Goal: Task Accomplishment & Management: Complete application form

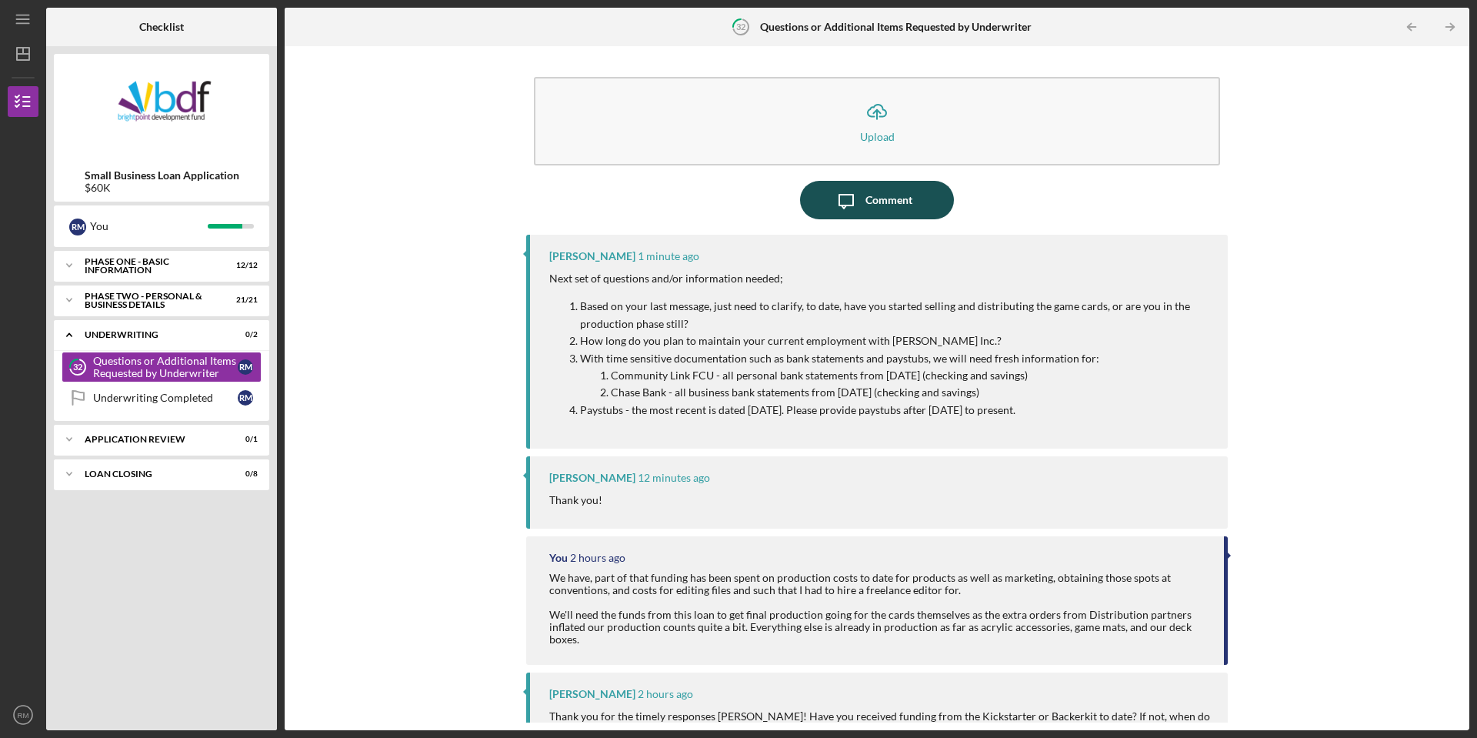
click at [876, 198] on div "Comment" at bounding box center [889, 200] width 47 height 38
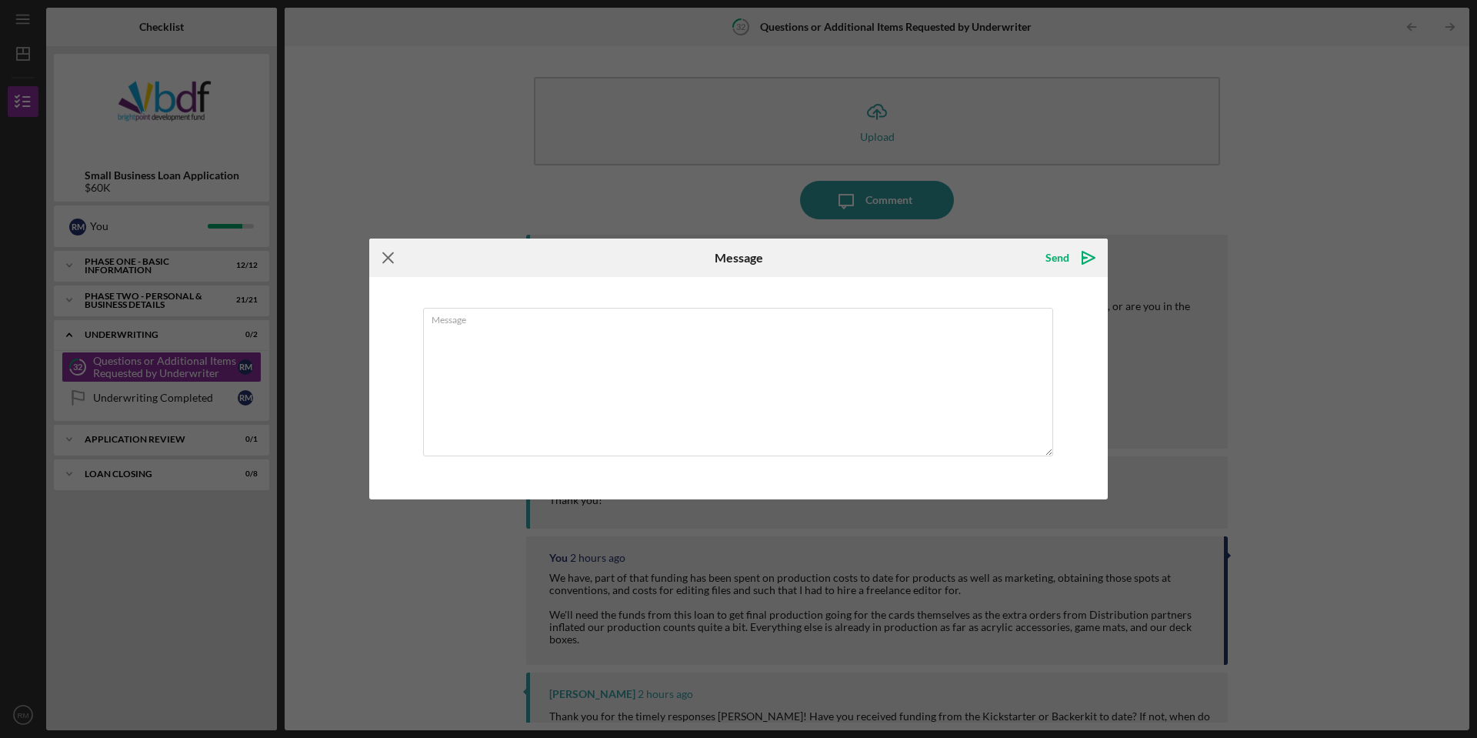
click at [387, 259] on icon "Icon/Menu Close" at bounding box center [388, 258] width 38 height 38
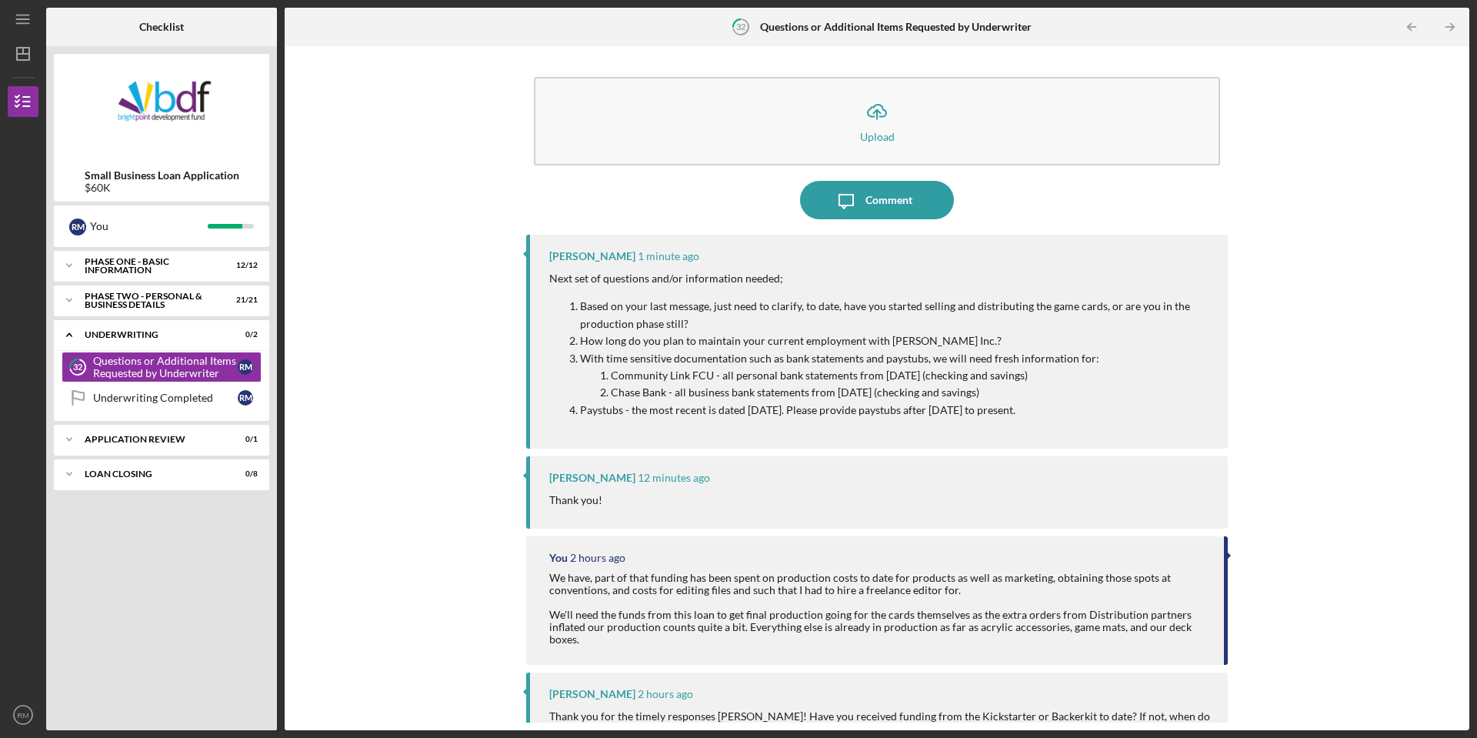
drag, startPoint x: 1022, startPoint y: 407, endPoint x: 558, endPoint y: 310, distance: 474.0
click at [558, 310] on ol "Based on your last message, just need to clarify, to date, have you started sel…" at bounding box center [880, 358] width 663 height 121
copy ol "Based on your last message, just need to clarify, to date, have you started sel…"
click at [859, 184] on icon "Icon/Message" at bounding box center [846, 200] width 38 height 38
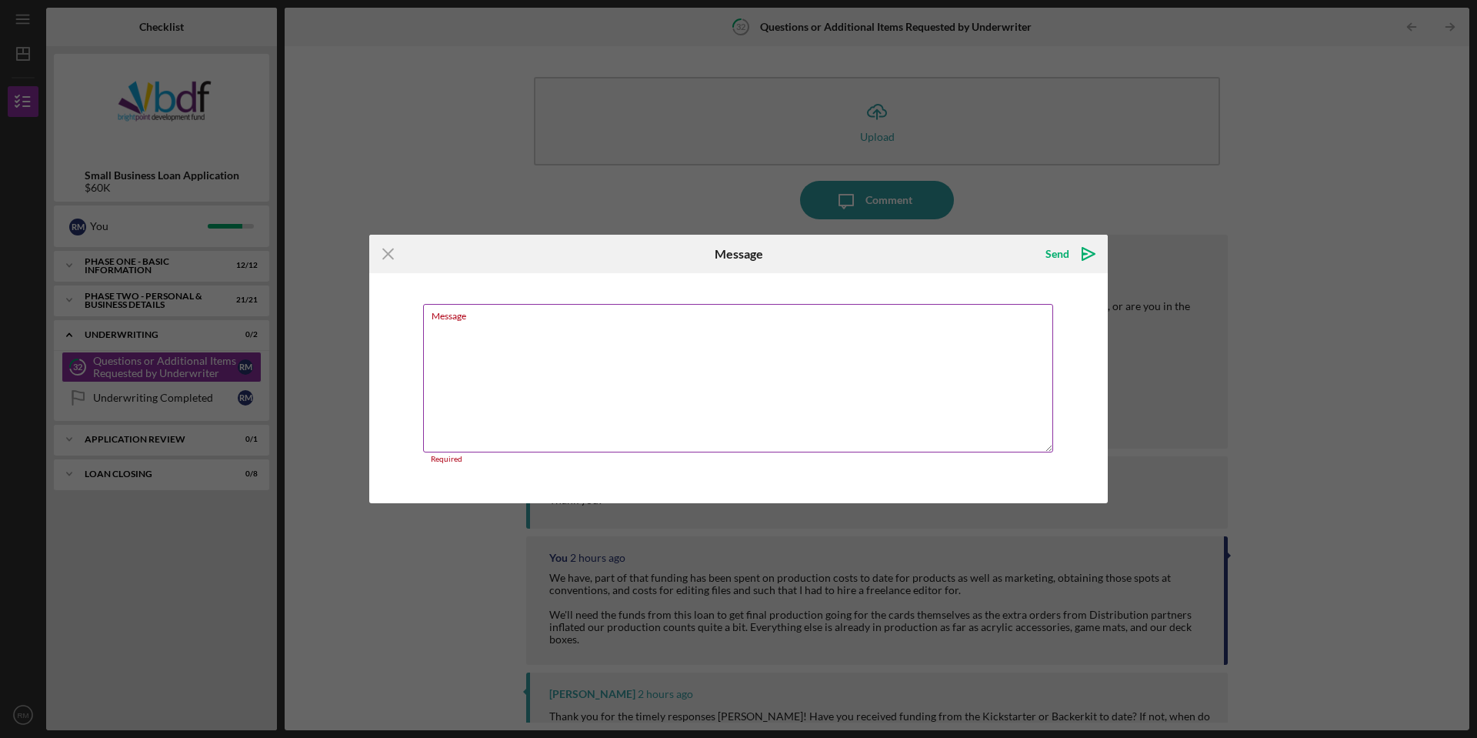
type textarea "Based on your last message, just need to clarify, to date, have you started sel…"
click at [379, 257] on icon "Icon/Menu Close" at bounding box center [388, 254] width 38 height 38
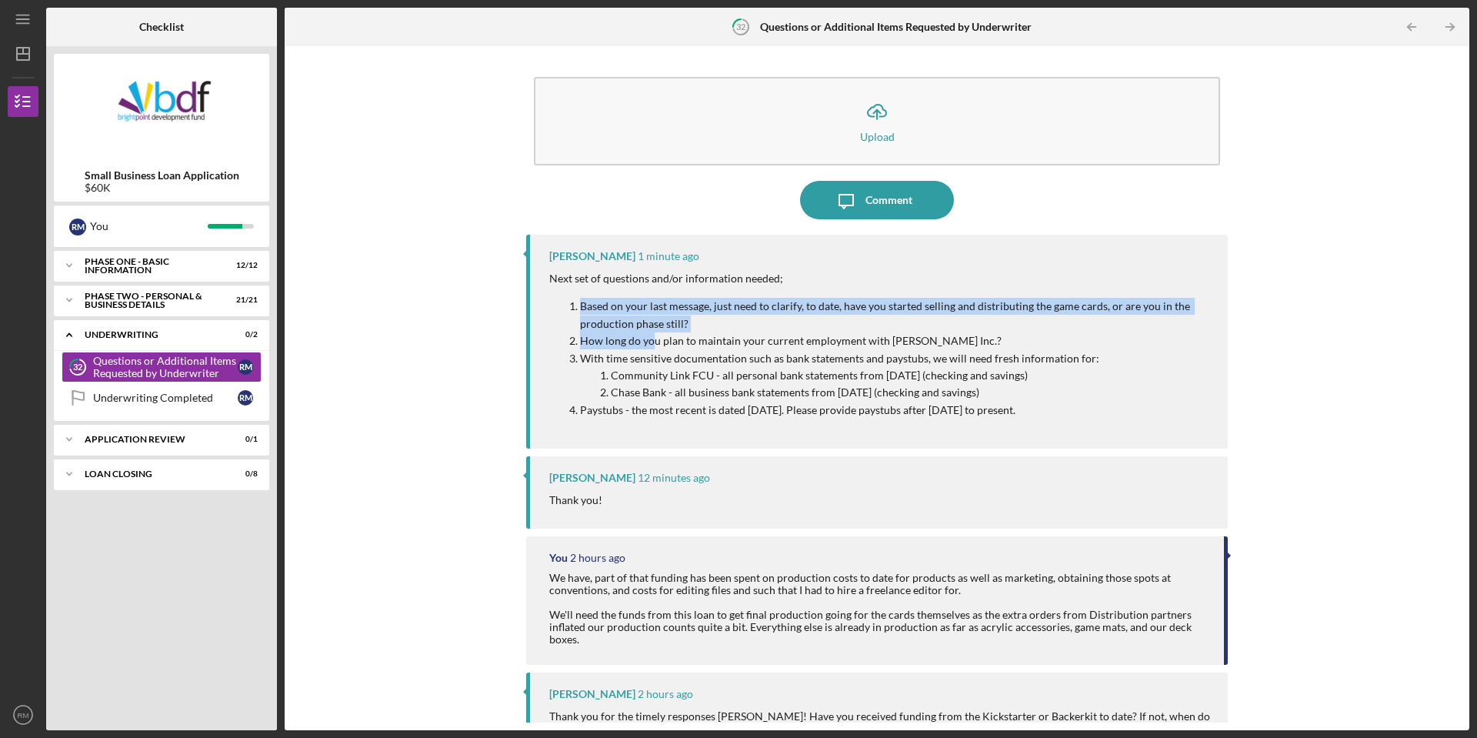
drag, startPoint x: 567, startPoint y: 306, endPoint x: 649, endPoint y: 346, distance: 91.5
click at [649, 346] on ol "Based on your last message, just need to clarify, to date, have you started sel…" at bounding box center [880, 358] width 663 height 121
click at [513, 336] on div "Icon/Upload Upload Icon/Message Comment Jessica Walker 1 minute ago Next set of…" at bounding box center [876, 388] width 1169 height 669
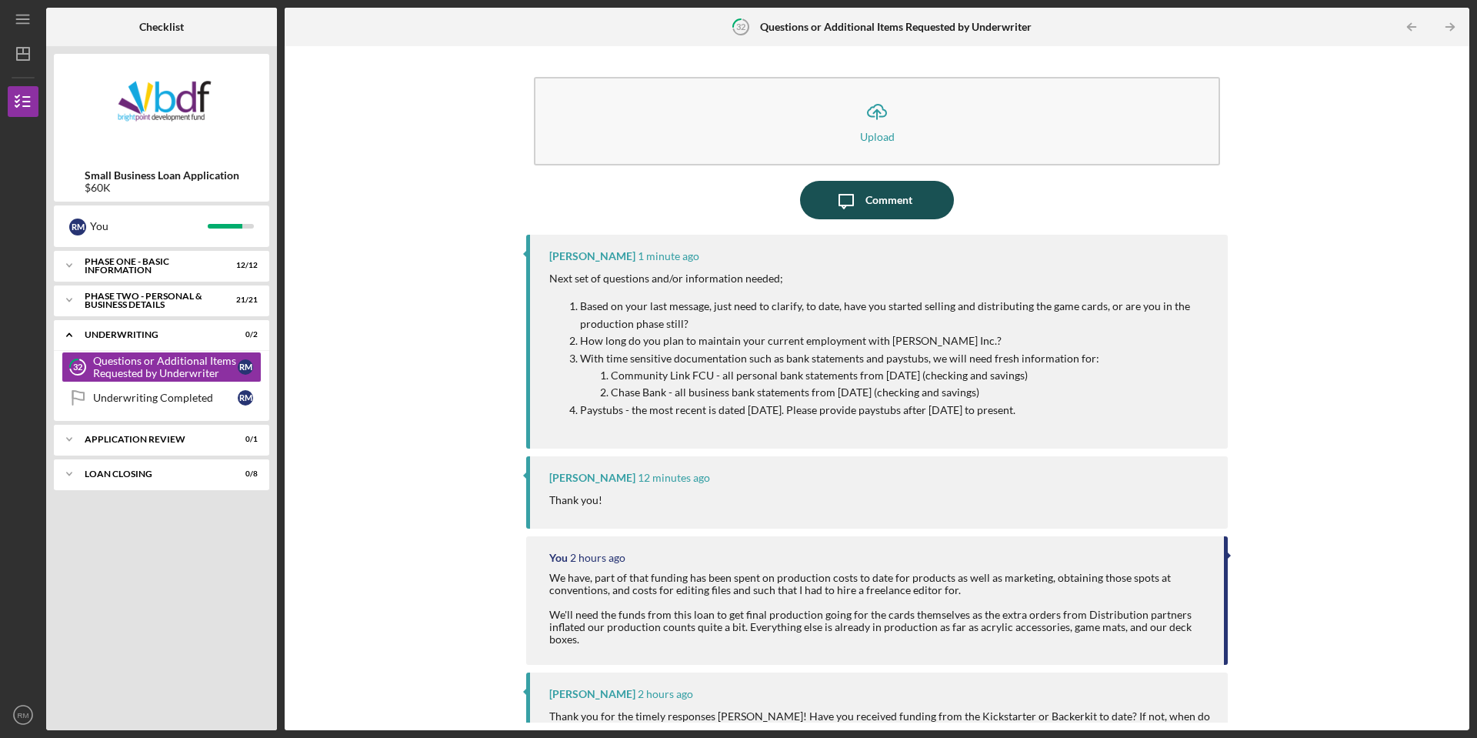
click at [853, 199] on icon "Icon/Message" at bounding box center [846, 200] width 38 height 38
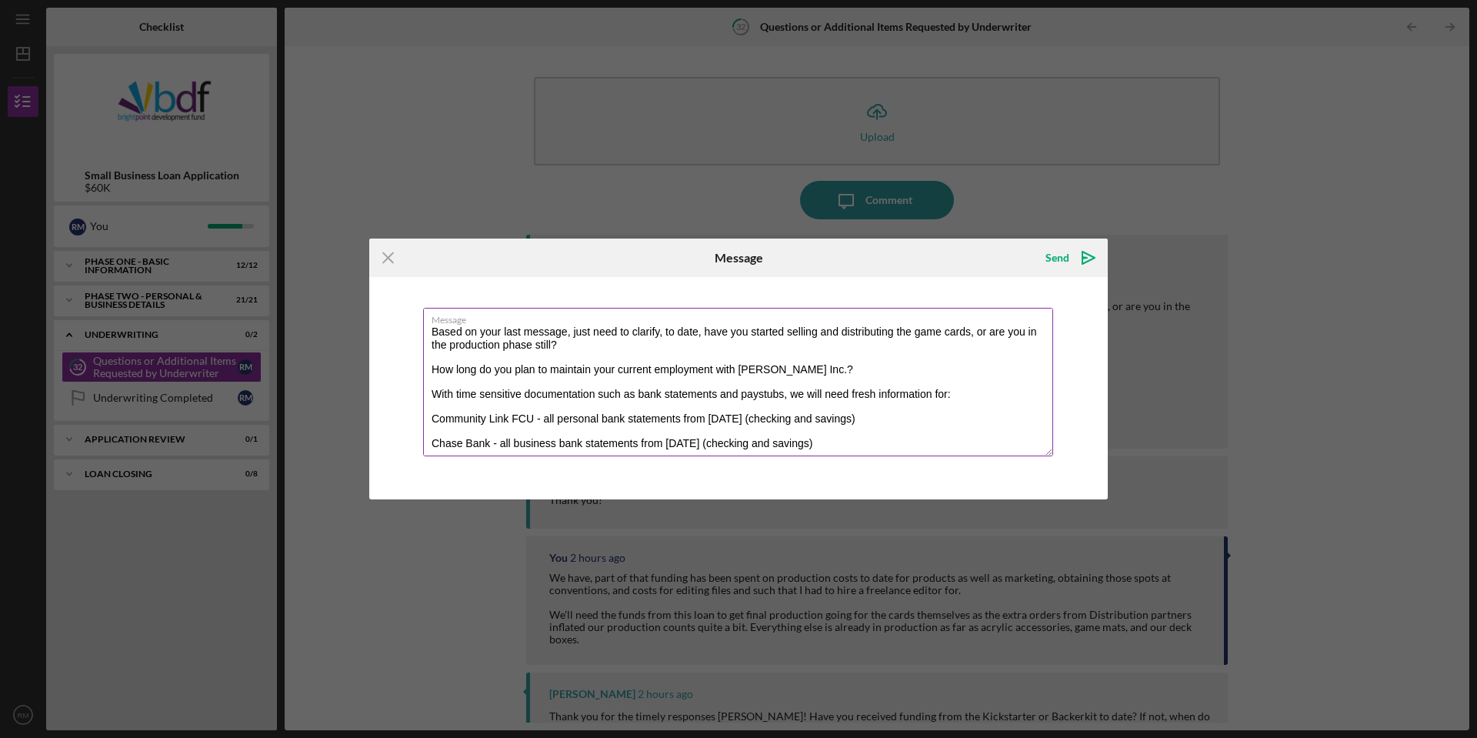
click at [429, 332] on textarea "Based on your last message, just need to clarify, to date, have you started sel…" at bounding box center [738, 382] width 630 height 148
click at [432, 365] on textarea "1. Based on your last message, just need to clarify, to date, have you started …" at bounding box center [738, 382] width 630 height 148
click at [432, 396] on textarea "1. Based on your last message, just need to clarify, to date, have you started …" at bounding box center [738, 382] width 630 height 148
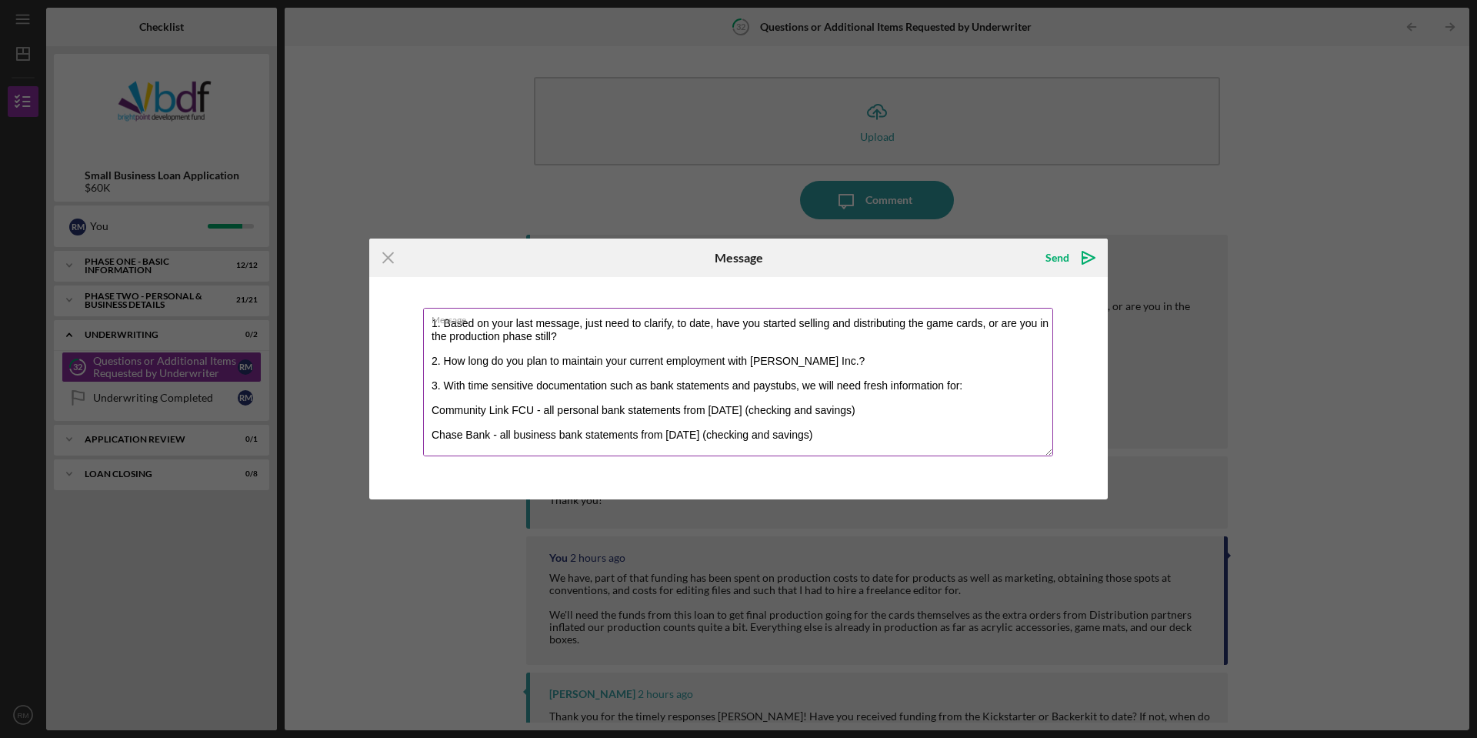
scroll to position [25, 0]
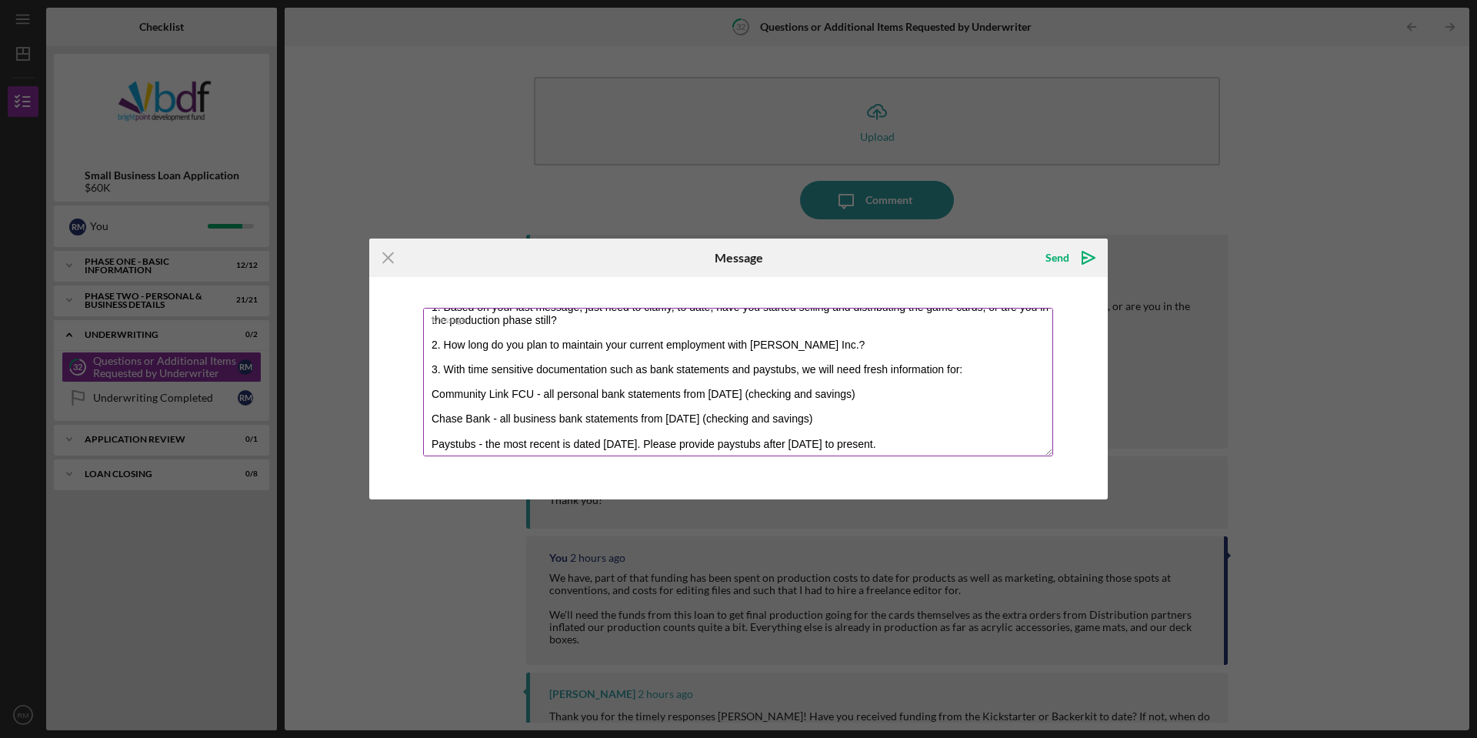
click at [427, 442] on textarea "1. Based on your last message, just need to clarify, to date, have you started …" at bounding box center [738, 382] width 630 height 148
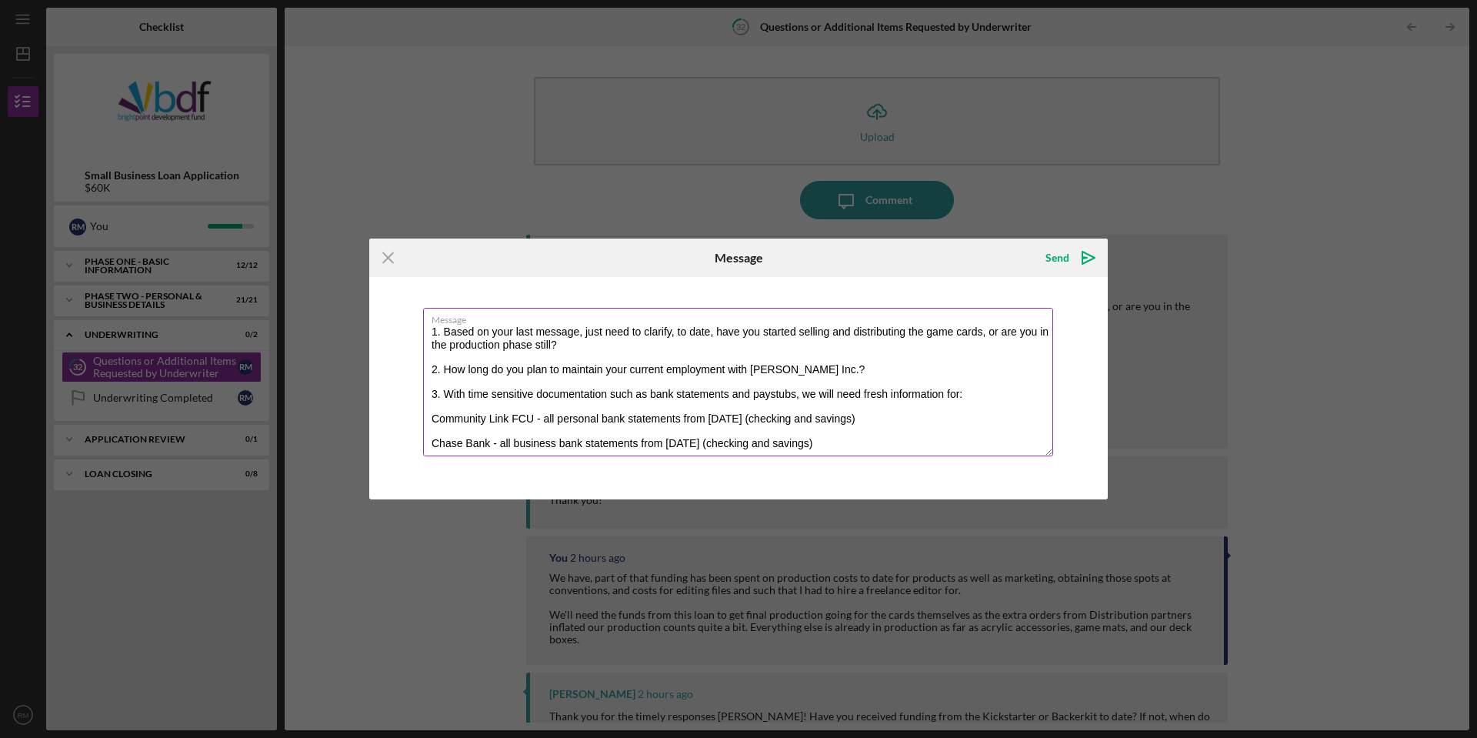
click at [596, 348] on textarea "1. Based on your last message, just need to clarify, to date, have you started …" at bounding box center [738, 382] width 630 height 148
click at [822, 372] on textarea "1. Based on your last message, just need to clarify, to date, have you started …" at bounding box center [738, 382] width 630 height 148
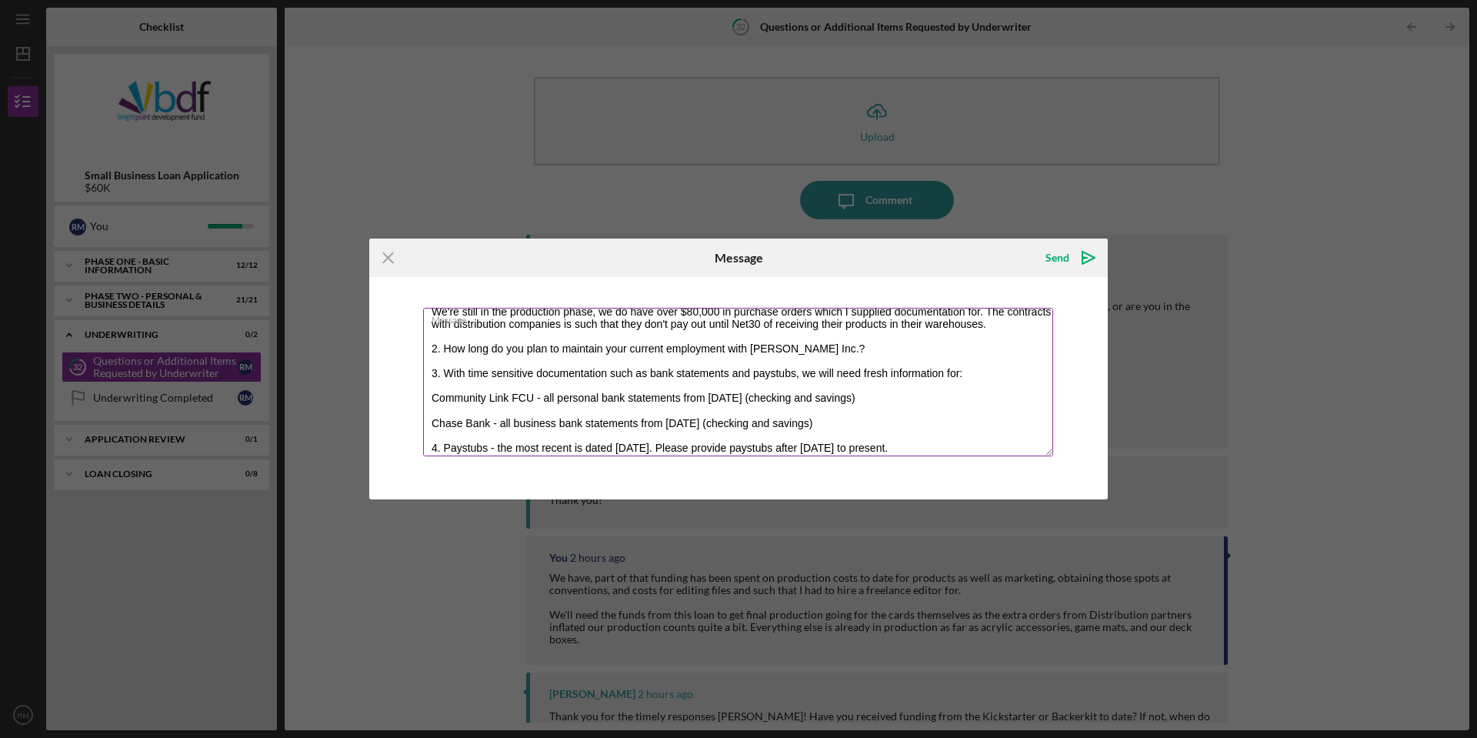
scroll to position [62, 0]
click at [846, 343] on textarea "1. Based on your last message, just need to clarify, to date, have you started …" at bounding box center [738, 382] width 630 height 148
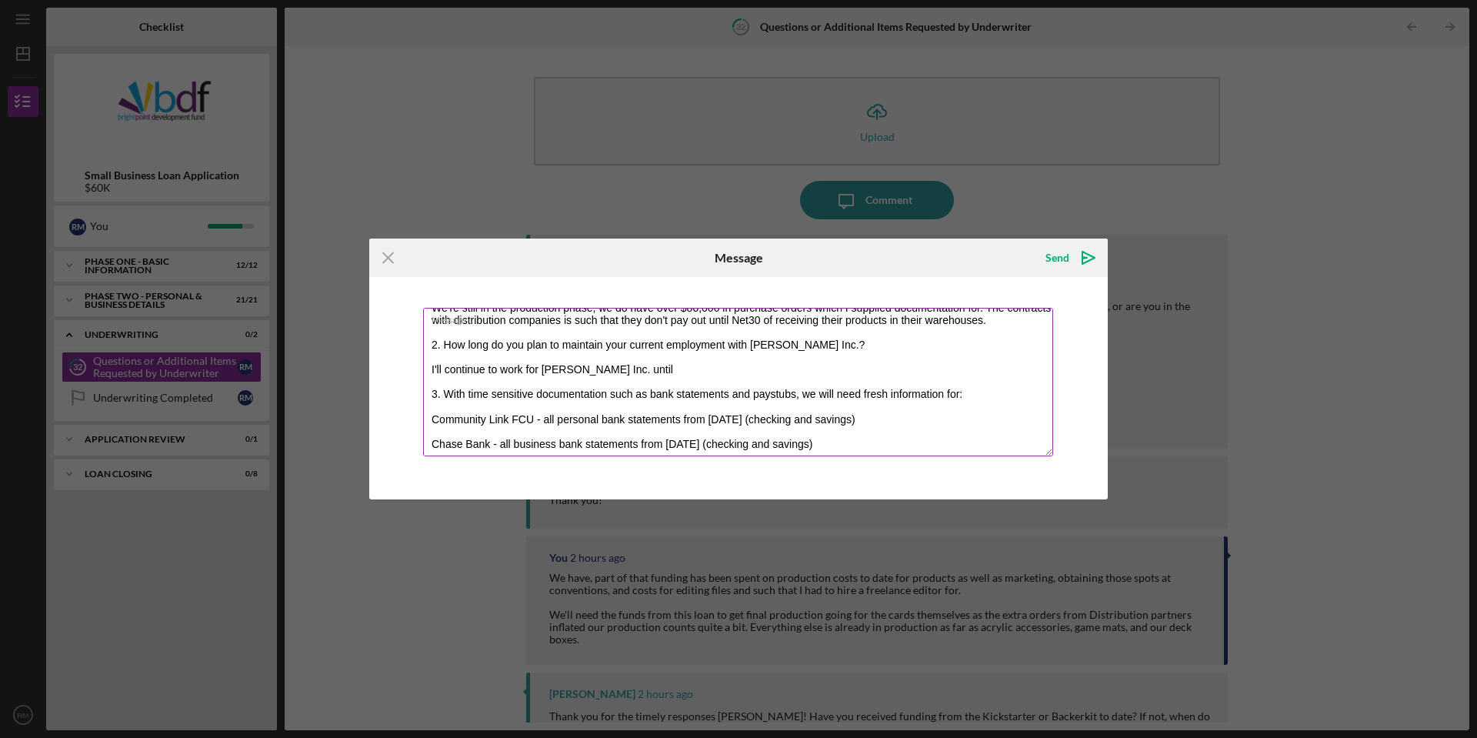
click at [667, 372] on textarea "1. Based on your last message, just need to clarify, to date, have you started …" at bounding box center [738, 382] width 630 height 148
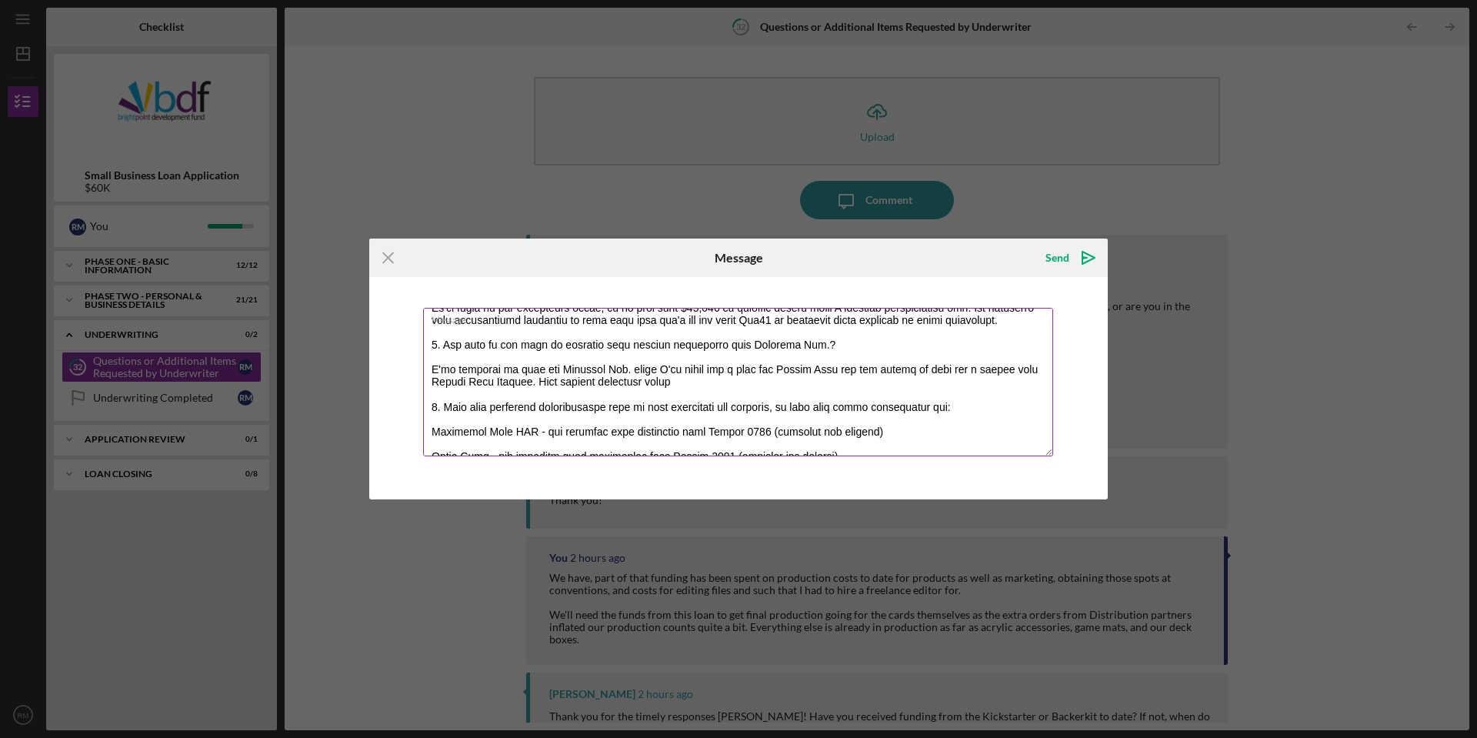
click at [579, 380] on textarea "Message" at bounding box center [738, 382] width 630 height 148
click at [686, 382] on textarea "Message" at bounding box center [738, 382] width 630 height 148
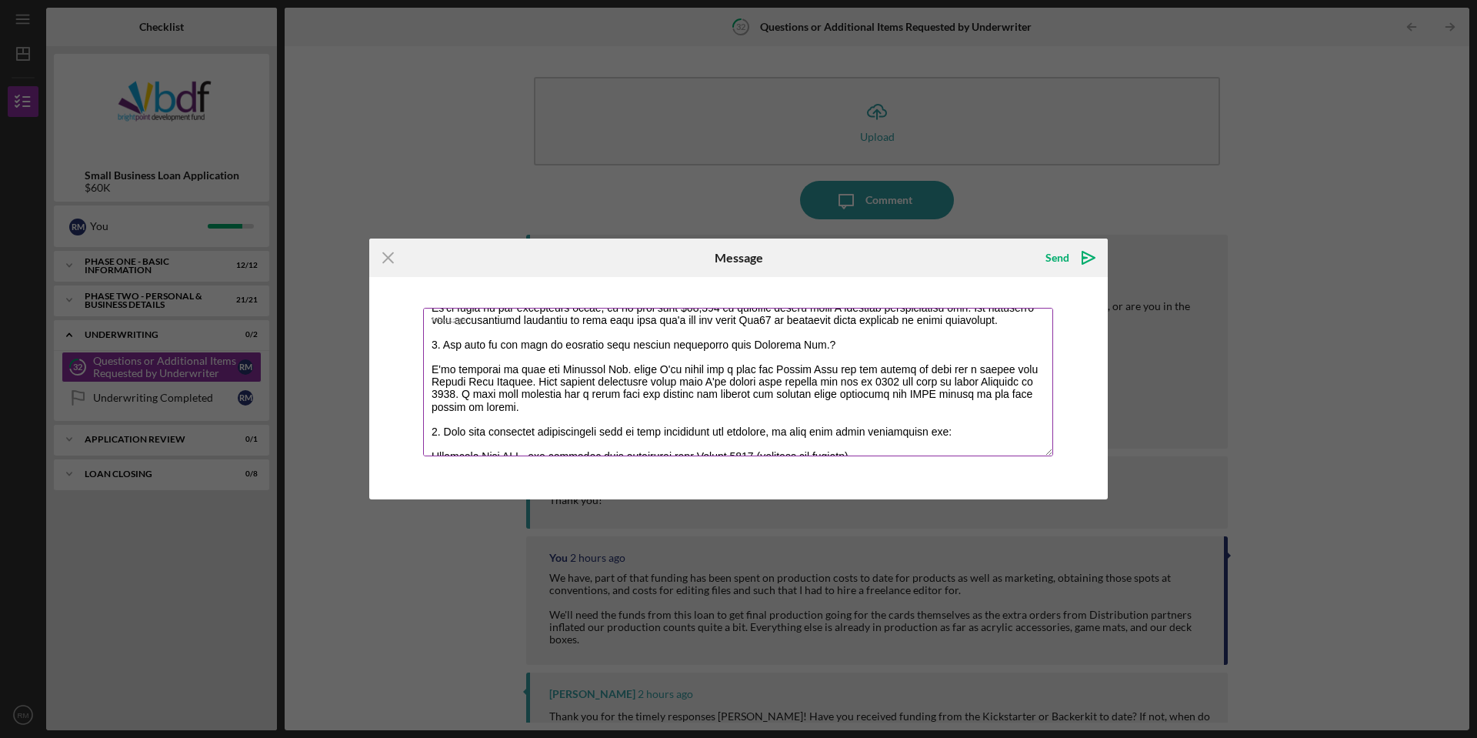
scroll to position [124, 0]
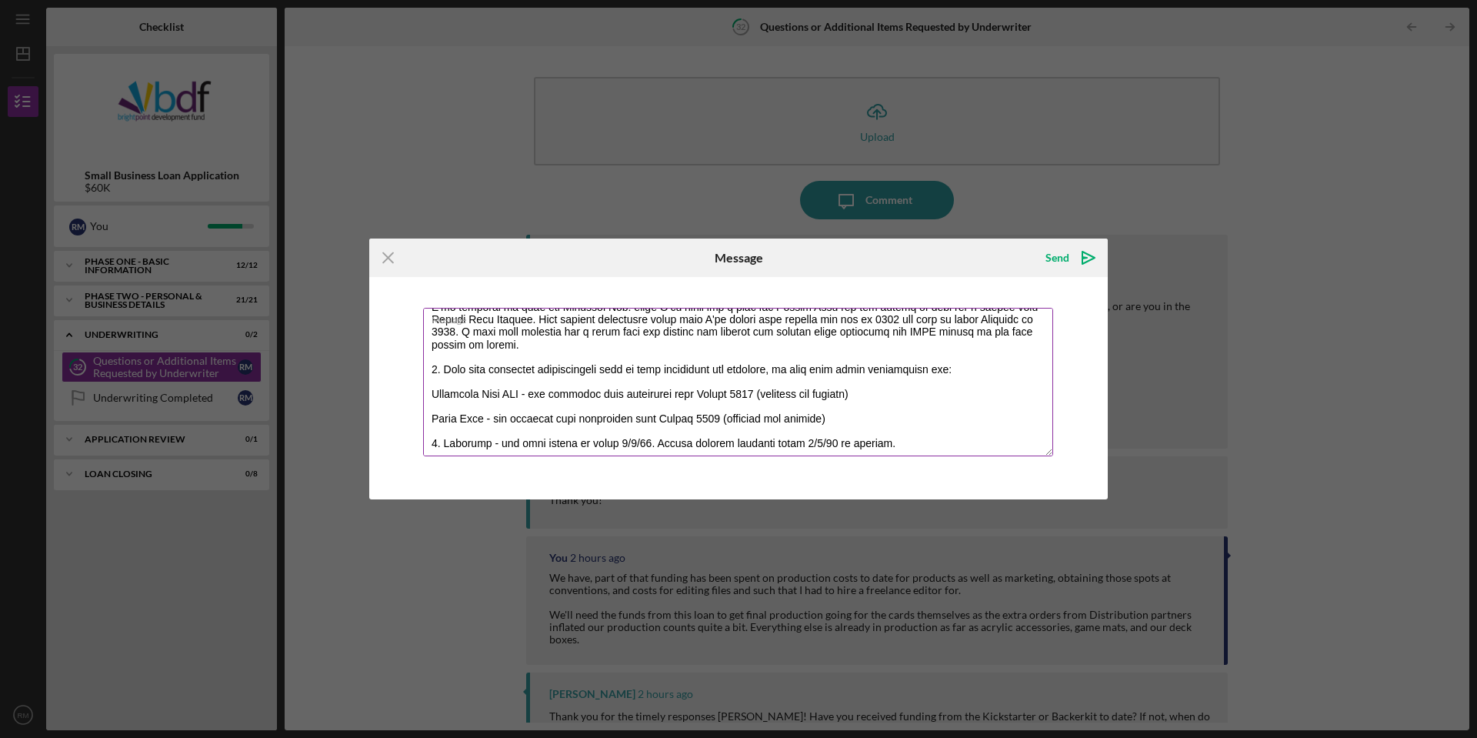
drag, startPoint x: 921, startPoint y: 447, endPoint x: 432, endPoint y: 373, distance: 494.9
click at [432, 373] on textarea "Message" at bounding box center [738, 382] width 630 height 148
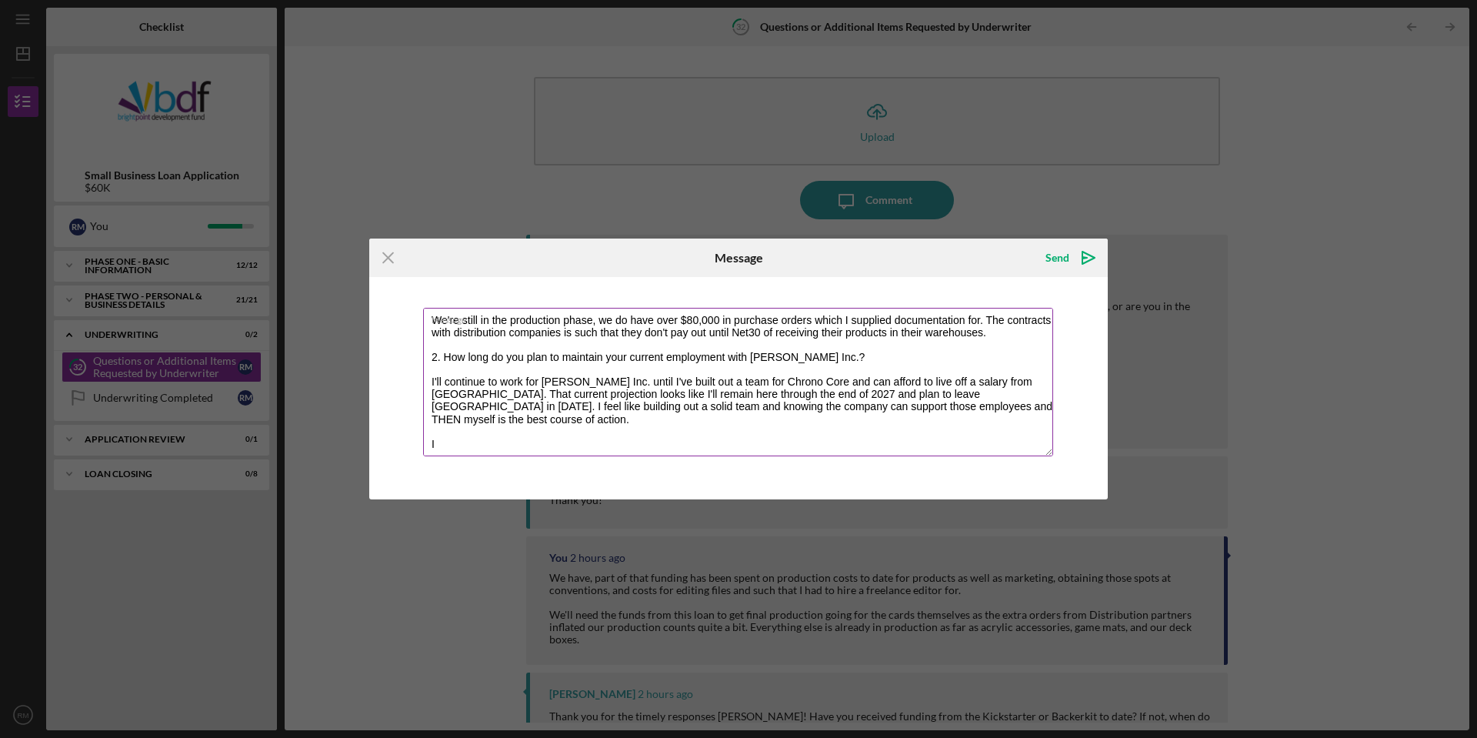
scroll to position [49, 0]
click at [529, 445] on textarea "1. Based on your last message, just need to clarify, to date, have you started …" at bounding box center [738, 382] width 630 height 148
drag, startPoint x: 502, startPoint y: 392, endPoint x: 432, endPoint y: 382, distance: 71.6
click at [432, 382] on textarea "1. Based on your last message, just need to clarify, to date, have you started …" at bounding box center [738, 382] width 630 height 148
click at [644, 439] on textarea "1. Based on your last message, just need to clarify, to date, have you started …" at bounding box center [738, 382] width 630 height 148
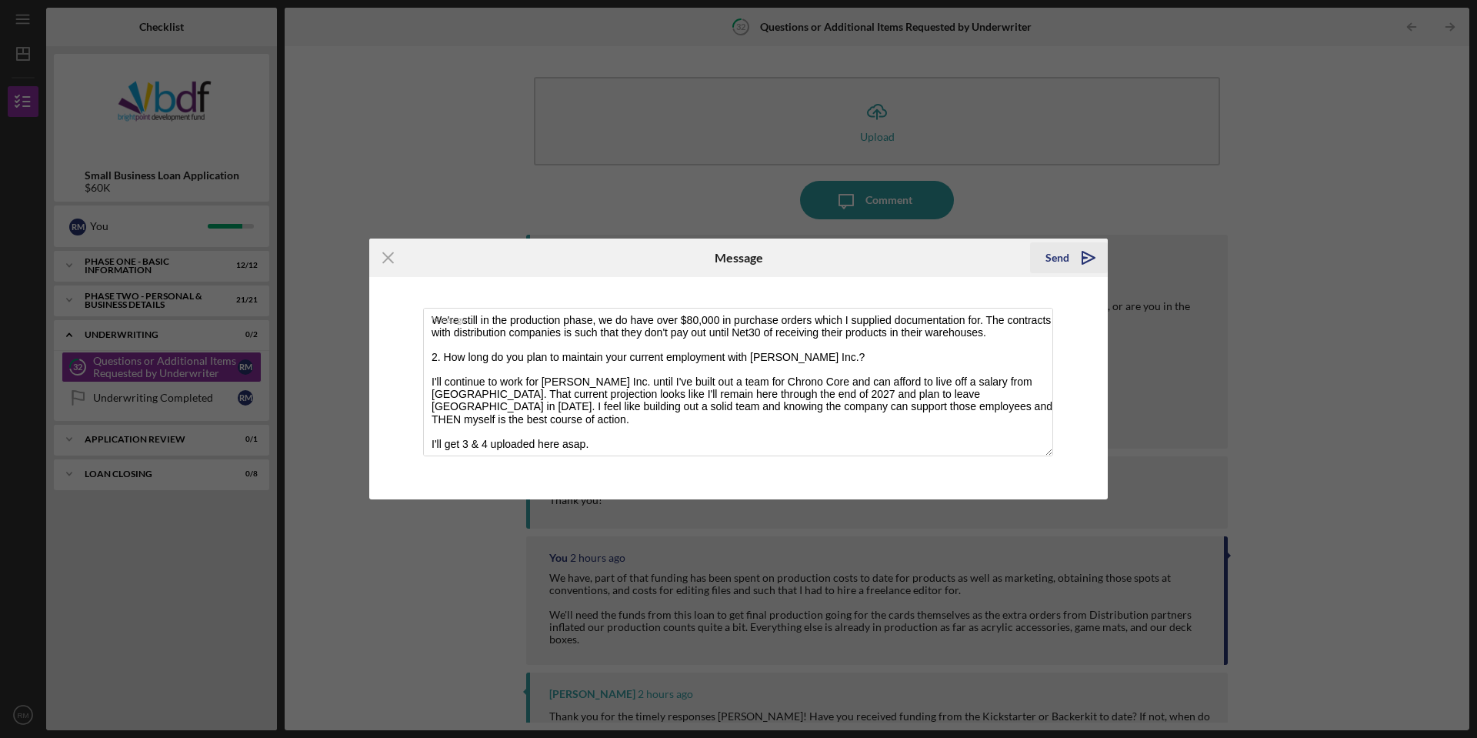
type textarea "1. Based on your last message, just need to clarify, to date, have you started …"
click at [1059, 260] on div "Send" at bounding box center [1058, 257] width 24 height 31
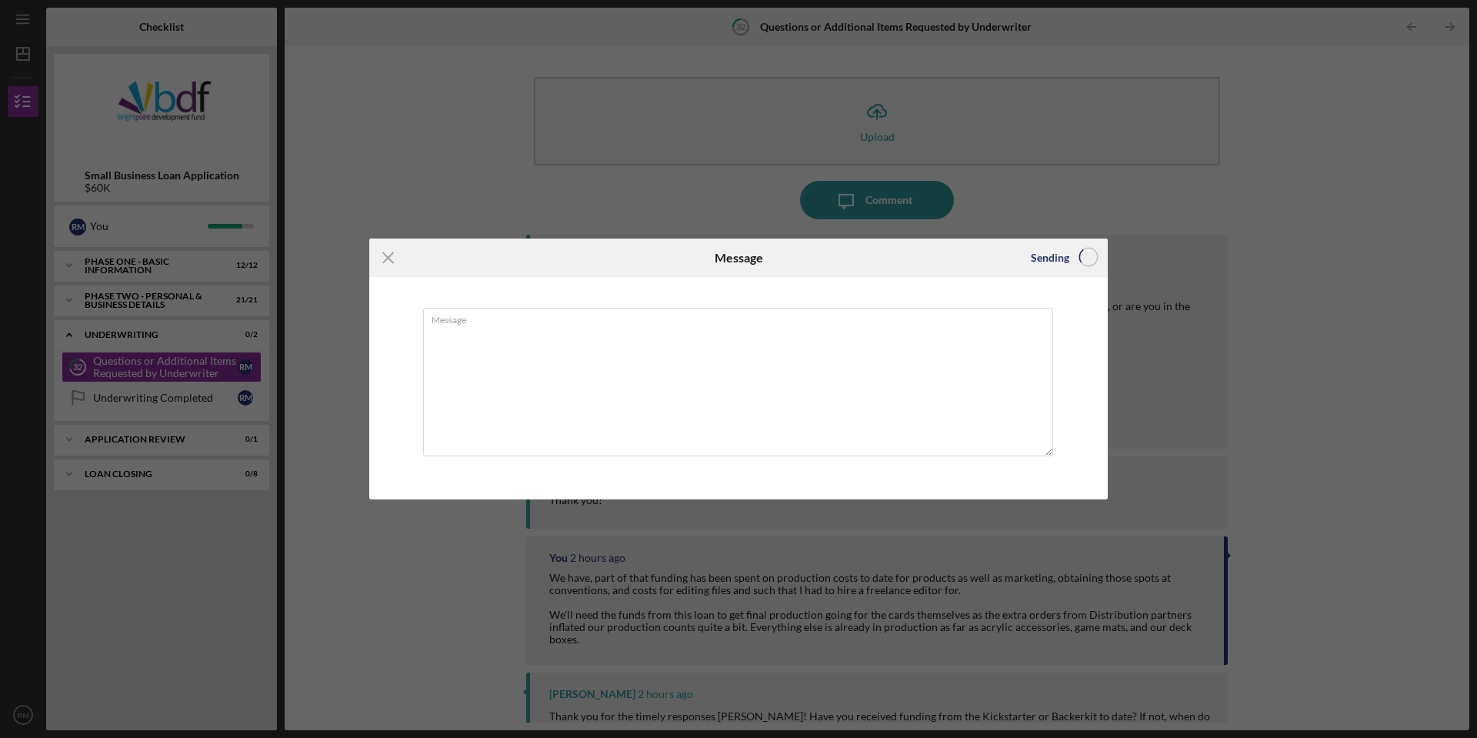
scroll to position [0, 0]
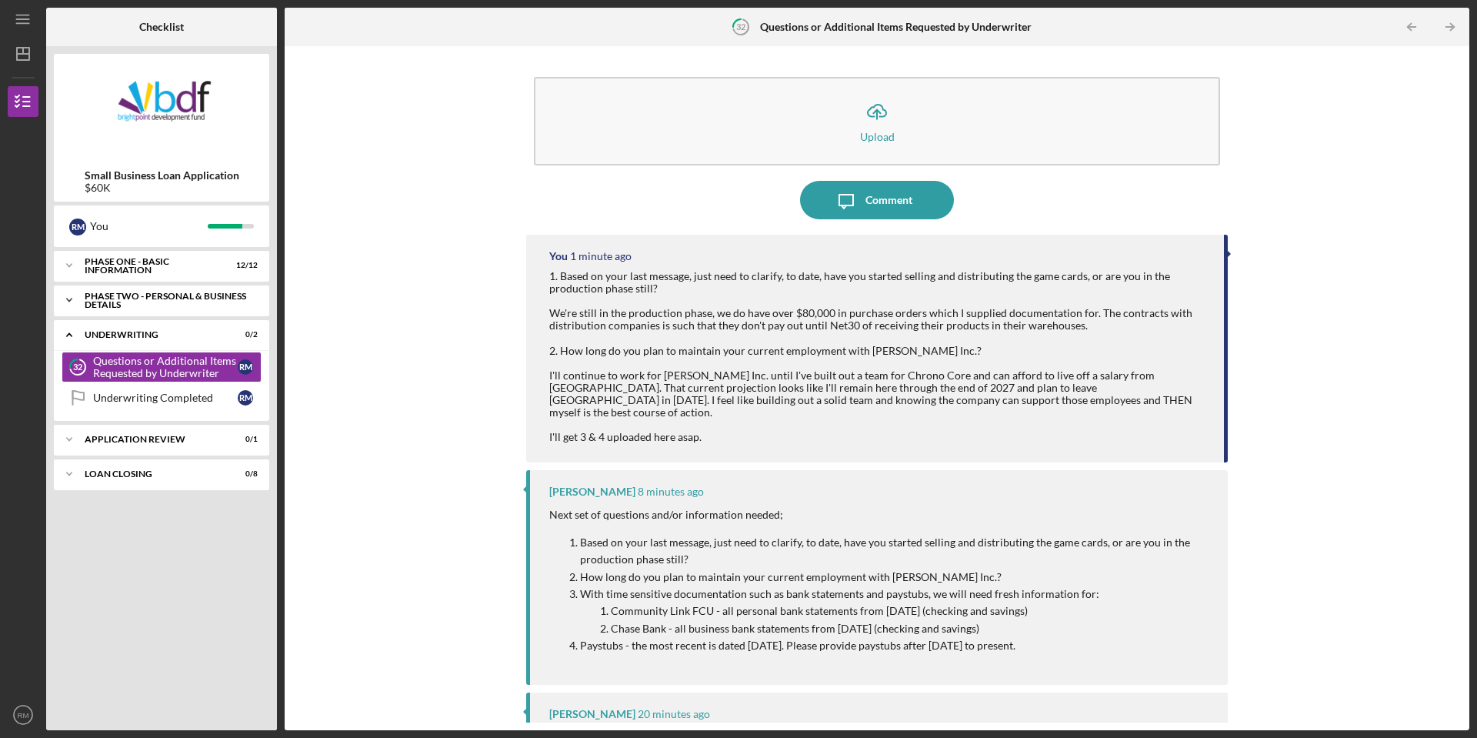
click at [162, 296] on div "PHASE TWO - PERSONAL & BUSINESS DETAILS" at bounding box center [167, 301] width 165 height 18
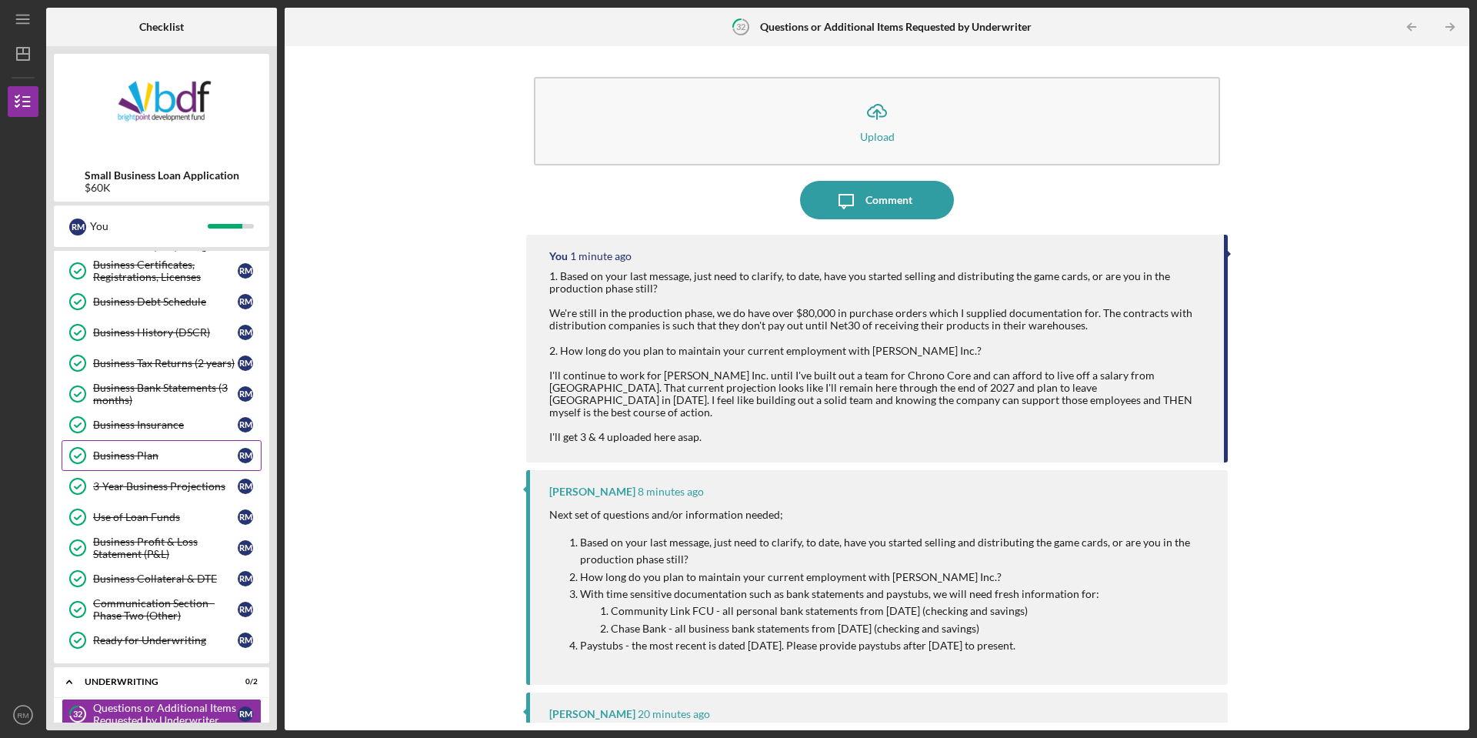
scroll to position [231, 0]
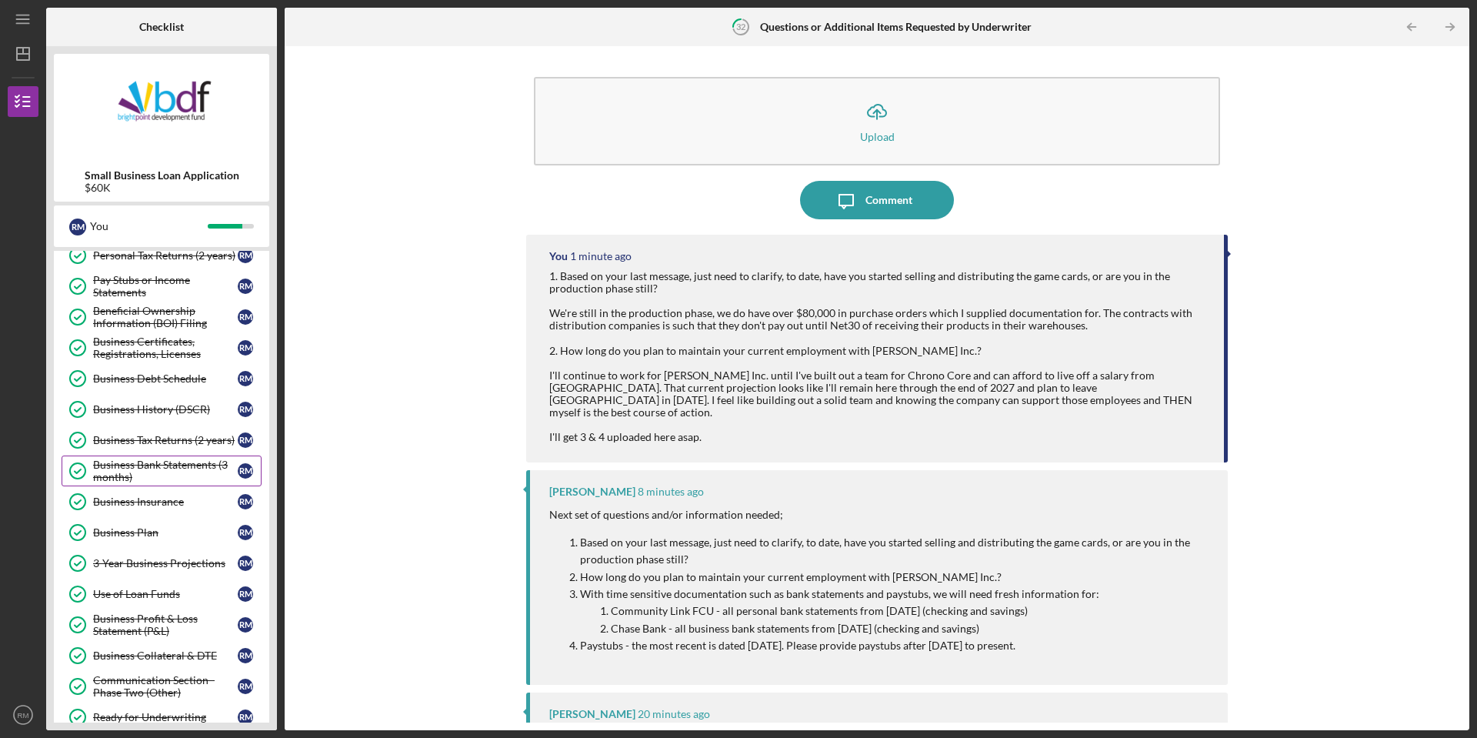
click at [133, 473] on div "Business Bank Statements (3 months)" at bounding box center [165, 471] width 145 height 25
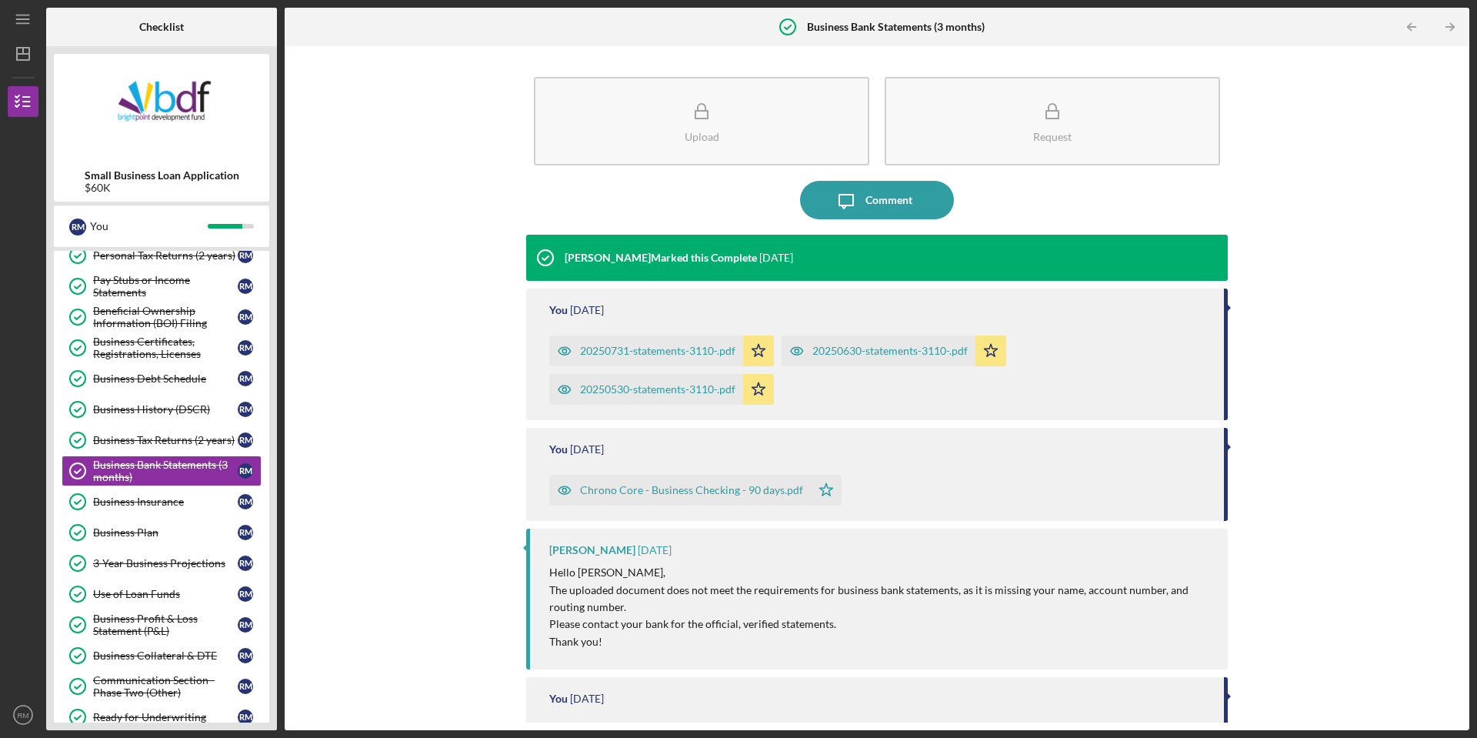
click at [556, 352] on icon "button" at bounding box center [564, 350] width 31 height 31
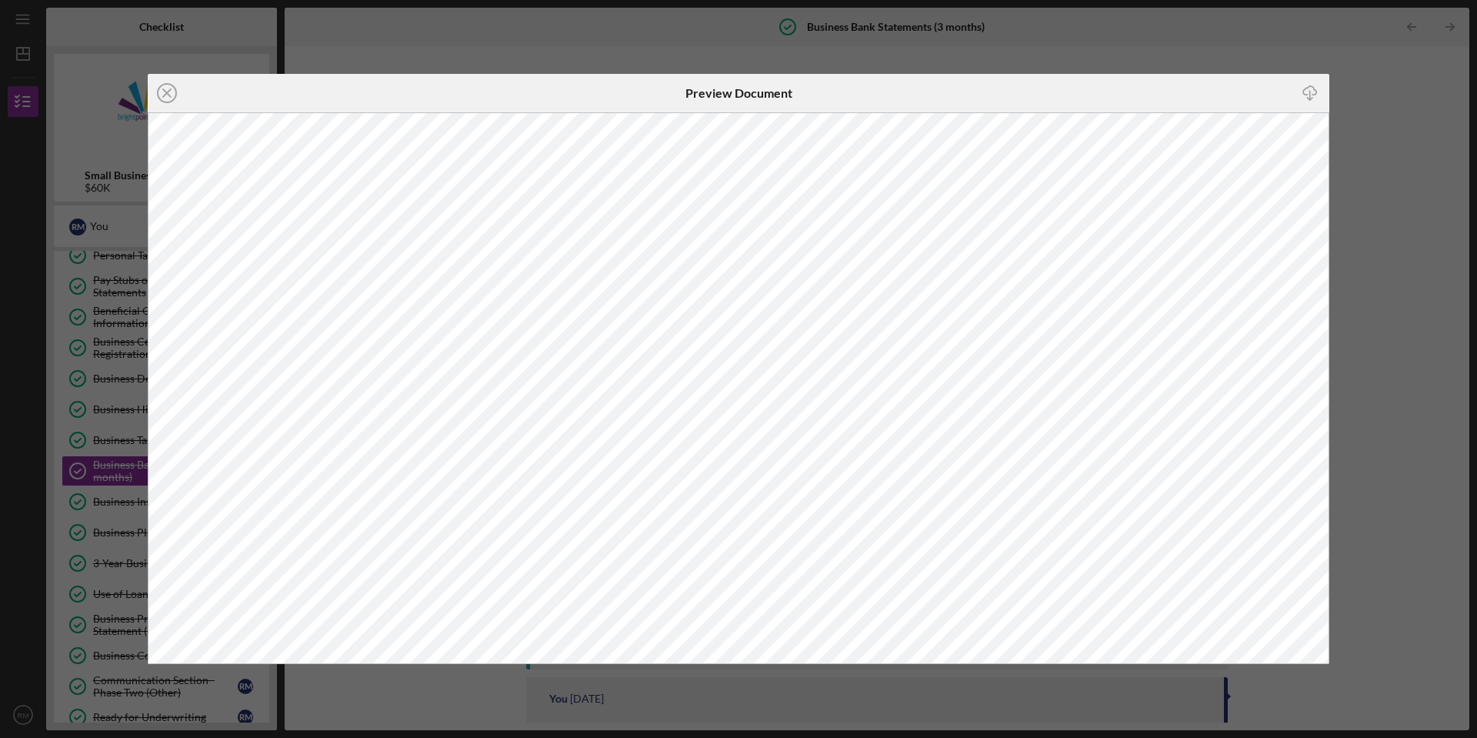
click at [1420, 125] on div "Icon/Close Preview Document Icon/Download" at bounding box center [738, 369] width 1477 height 738
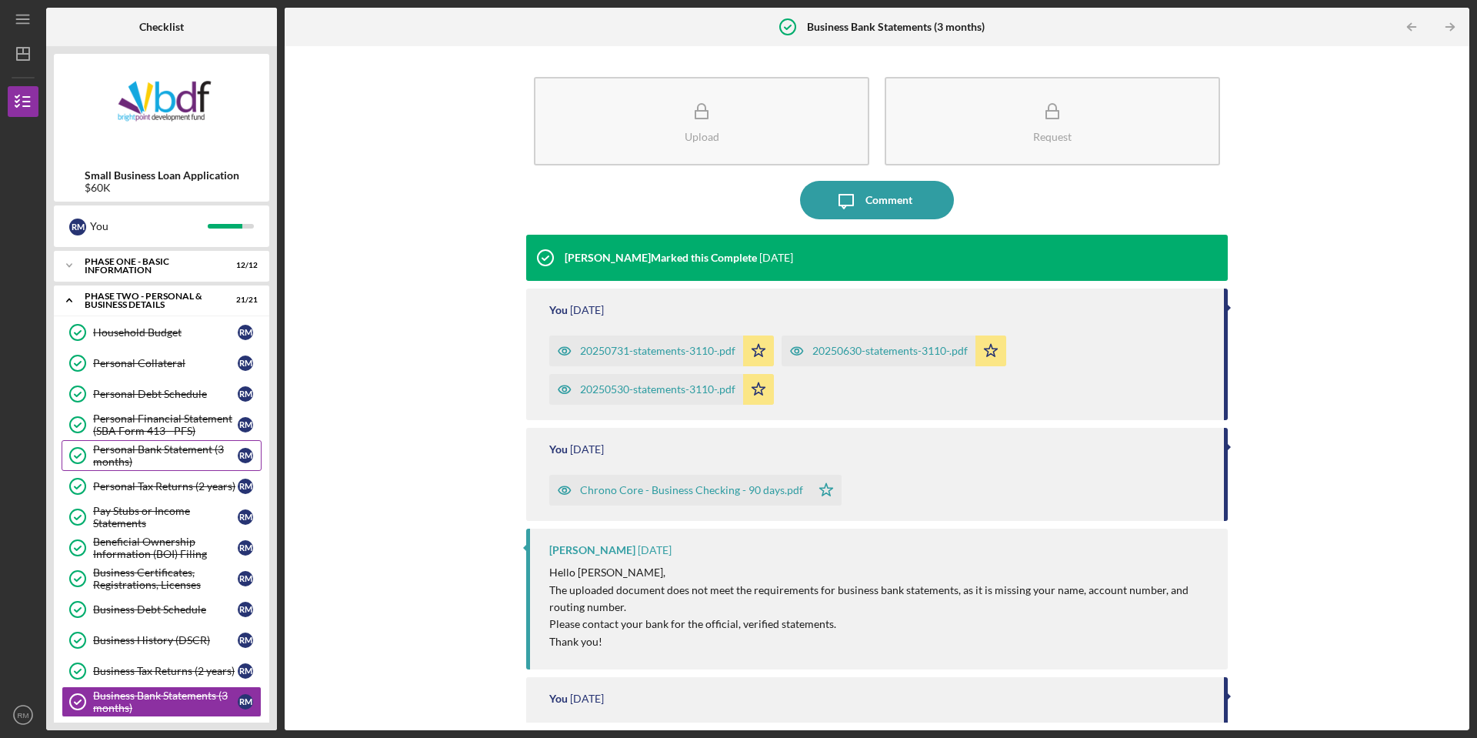
click at [125, 455] on div "Personal Bank Statement (3 months)" at bounding box center [165, 455] width 145 height 25
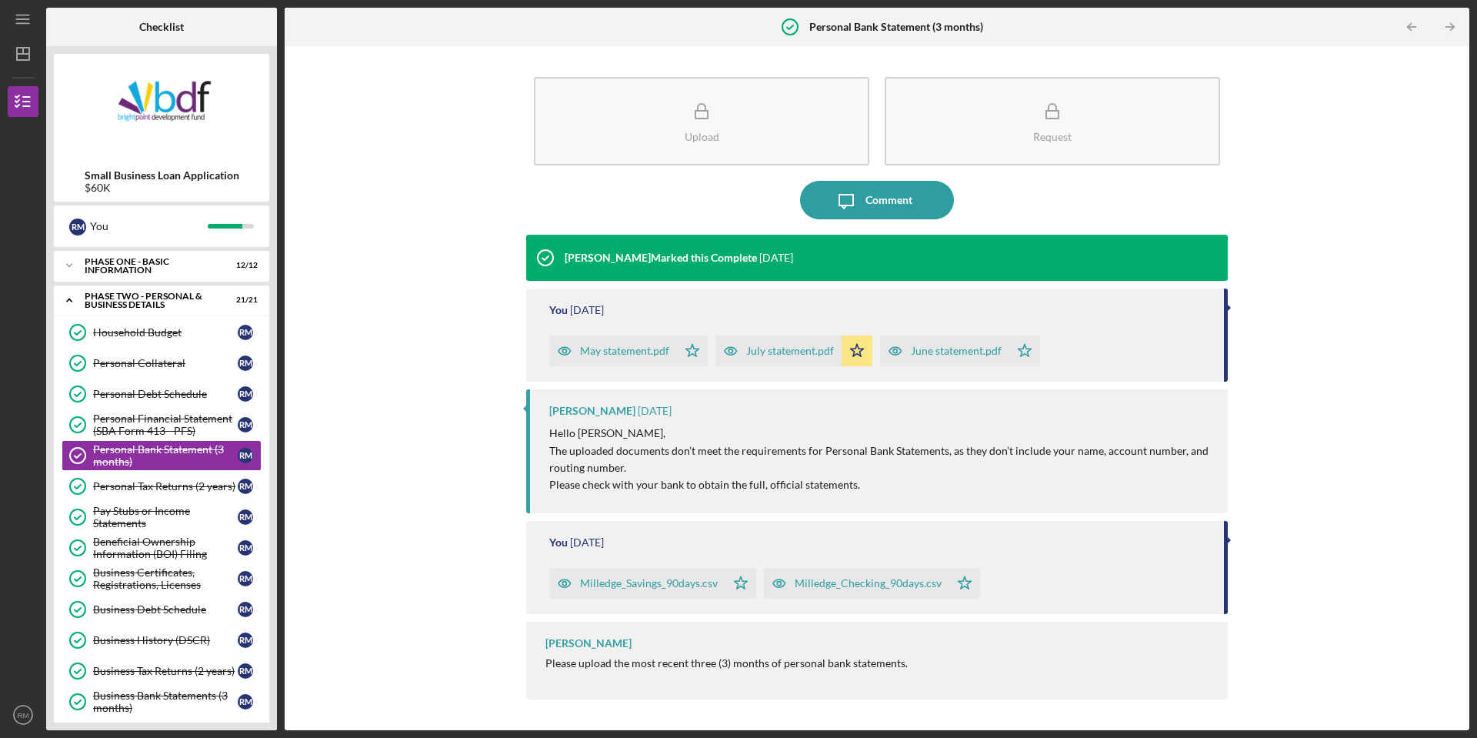
click at [565, 349] on icon "button" at bounding box center [564, 351] width 4 height 4
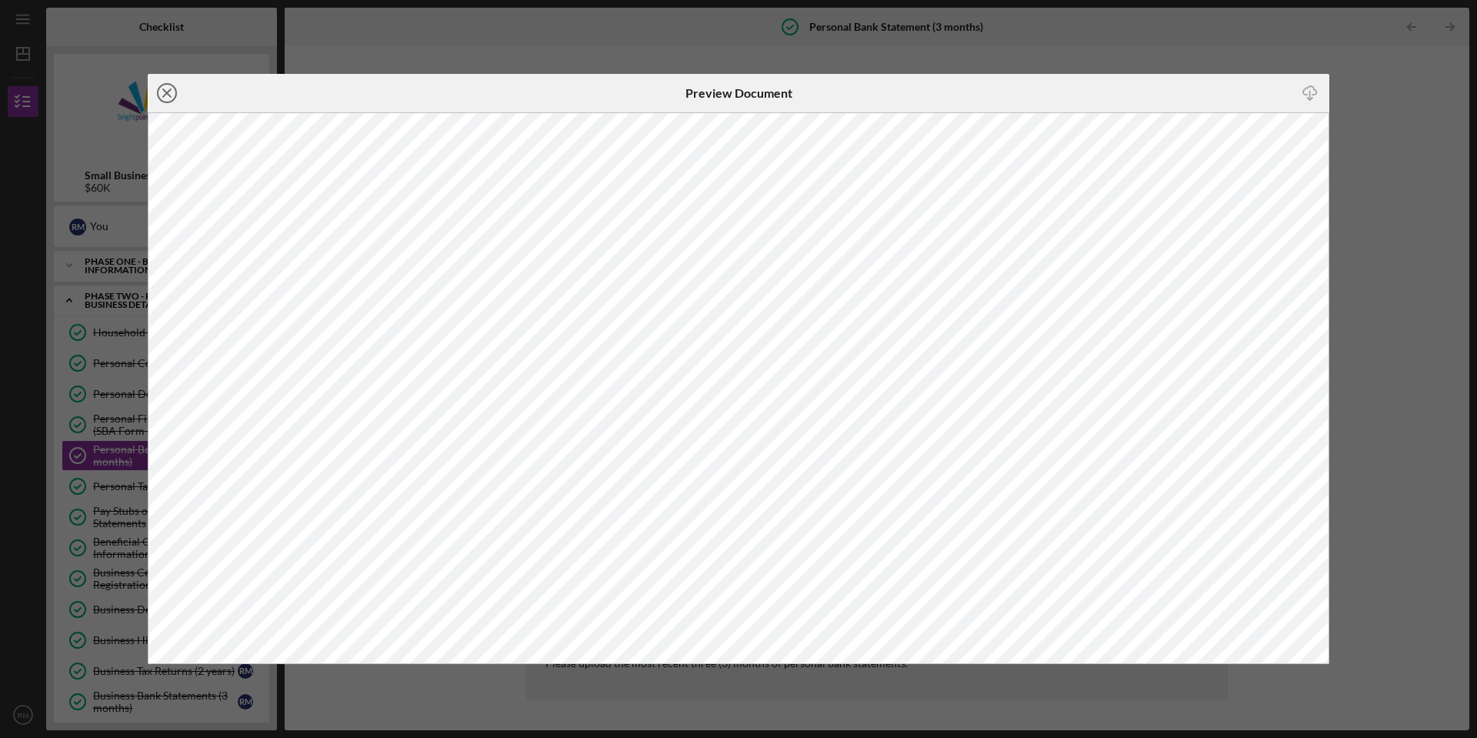
click at [168, 95] on icon "Icon/Close" at bounding box center [167, 93] width 38 height 38
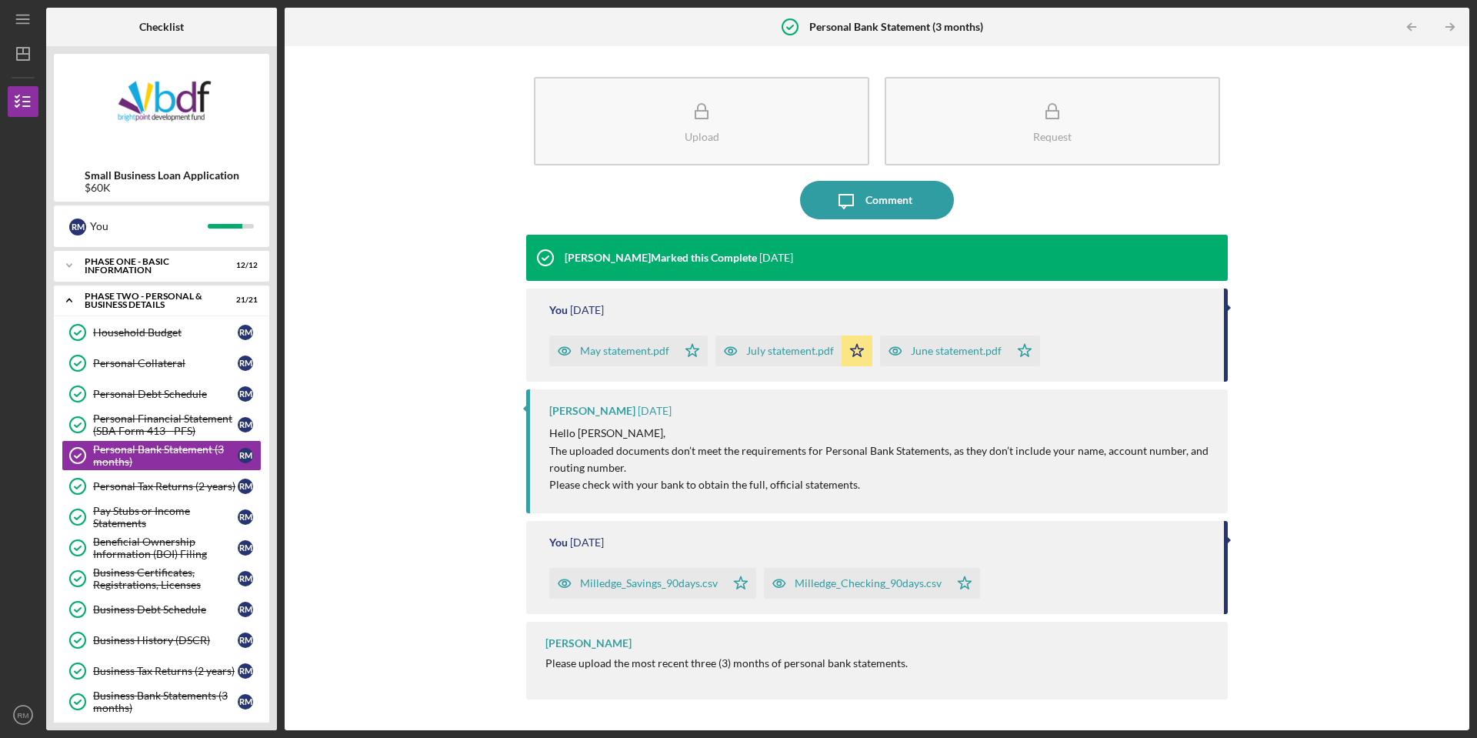
click at [453, 418] on div "Upload Request Icon/Message Comment Jeremy Kalonji Marked this Complete 4 weeks…" at bounding box center [876, 388] width 1169 height 669
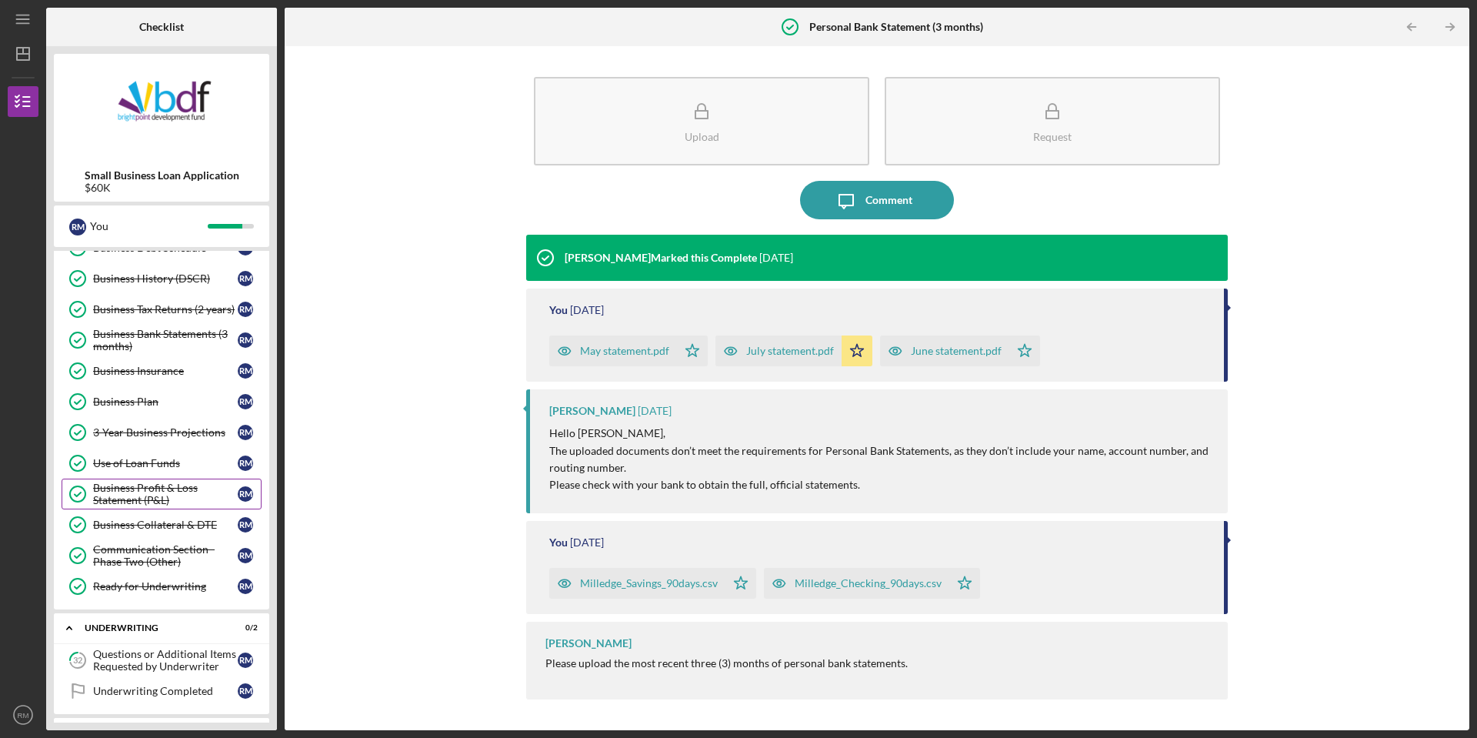
scroll to position [430, 0]
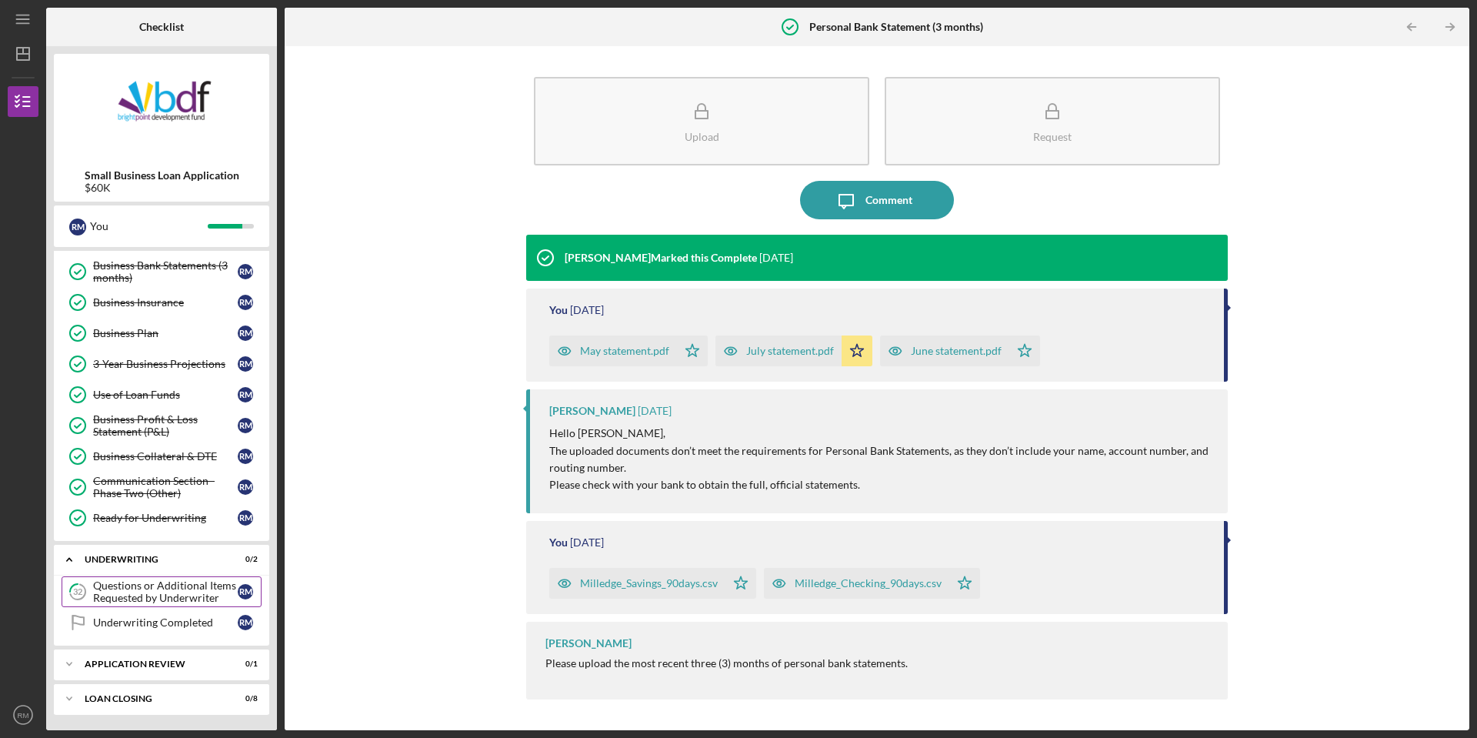
click at [152, 598] on div "Questions or Additional Items Requested by Underwriter" at bounding box center [165, 591] width 145 height 25
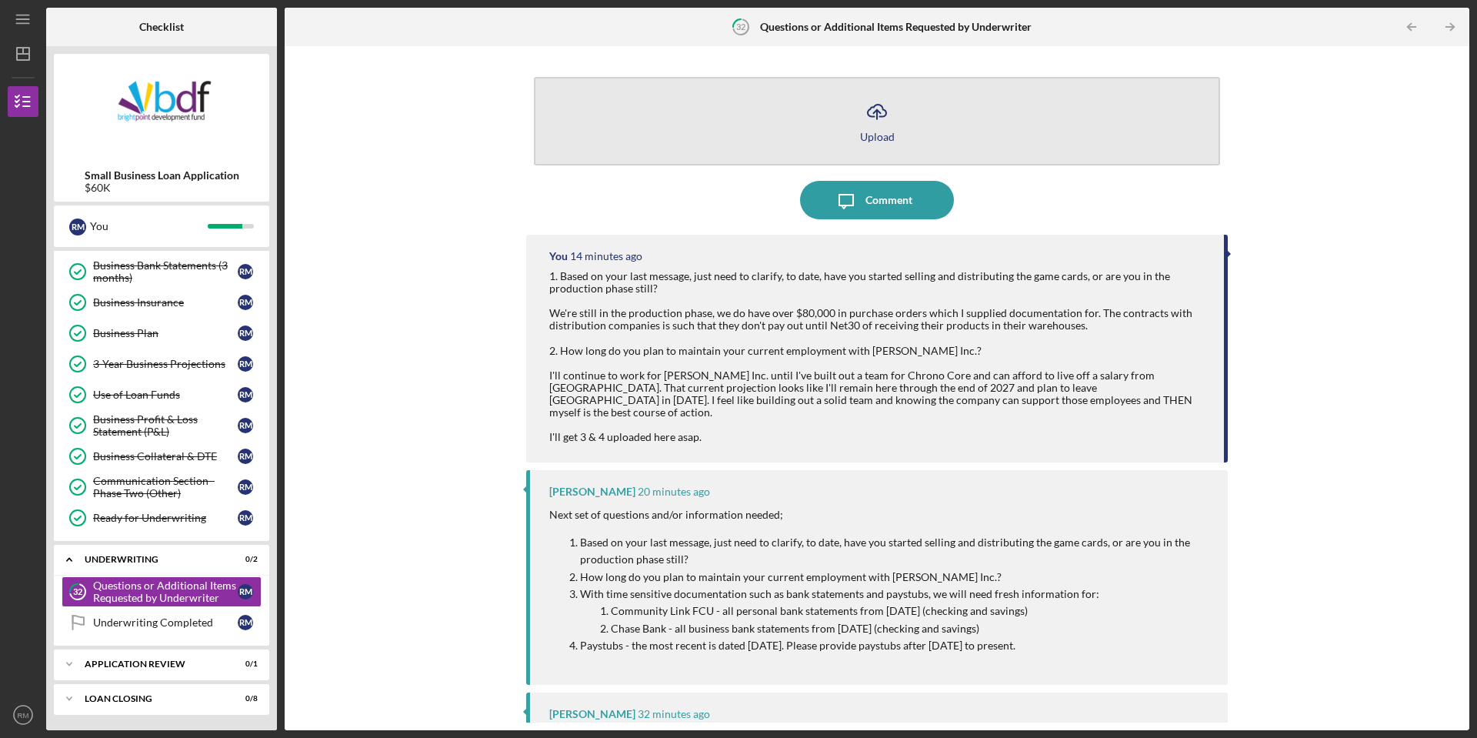
click at [867, 128] on icon "Icon/Upload" at bounding box center [877, 111] width 38 height 38
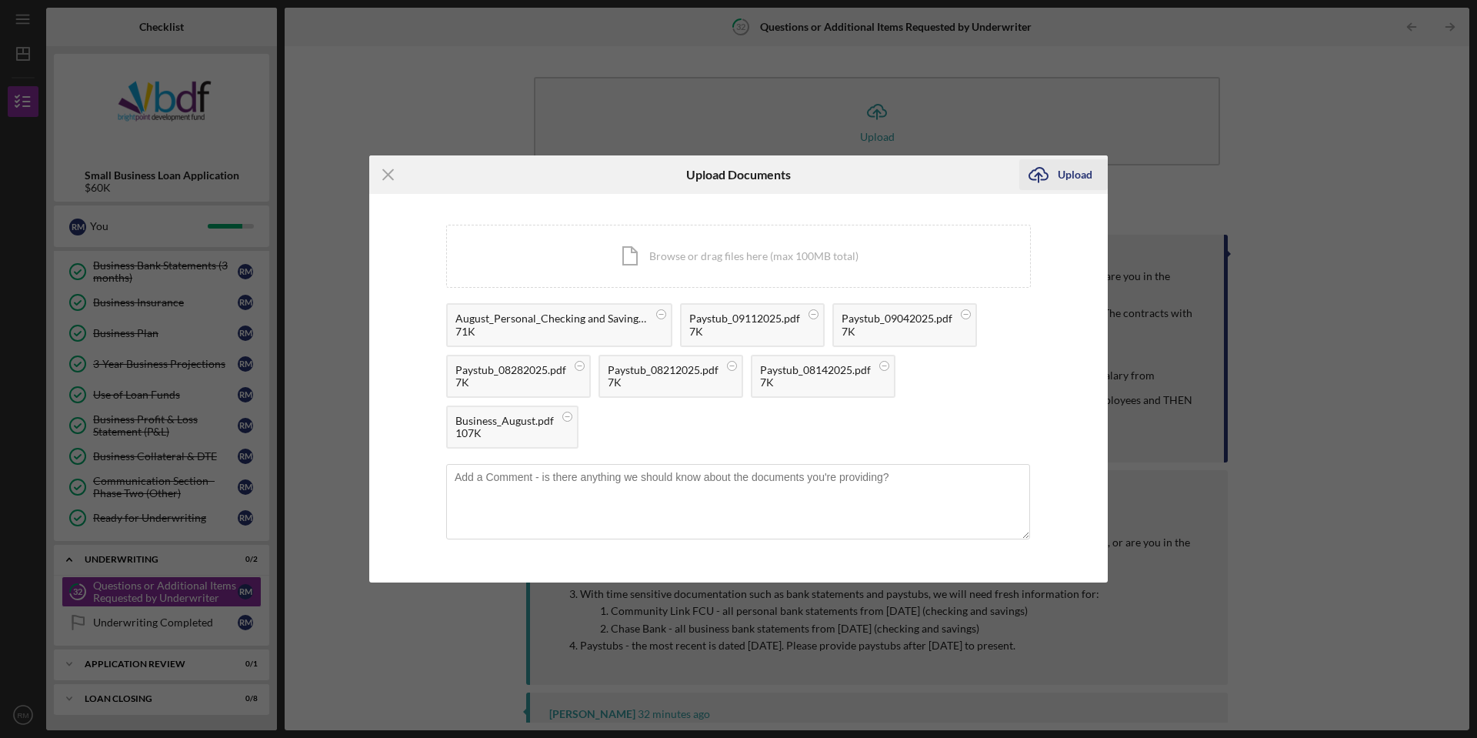
click at [1056, 179] on icon "Icon/Upload" at bounding box center [1038, 174] width 38 height 38
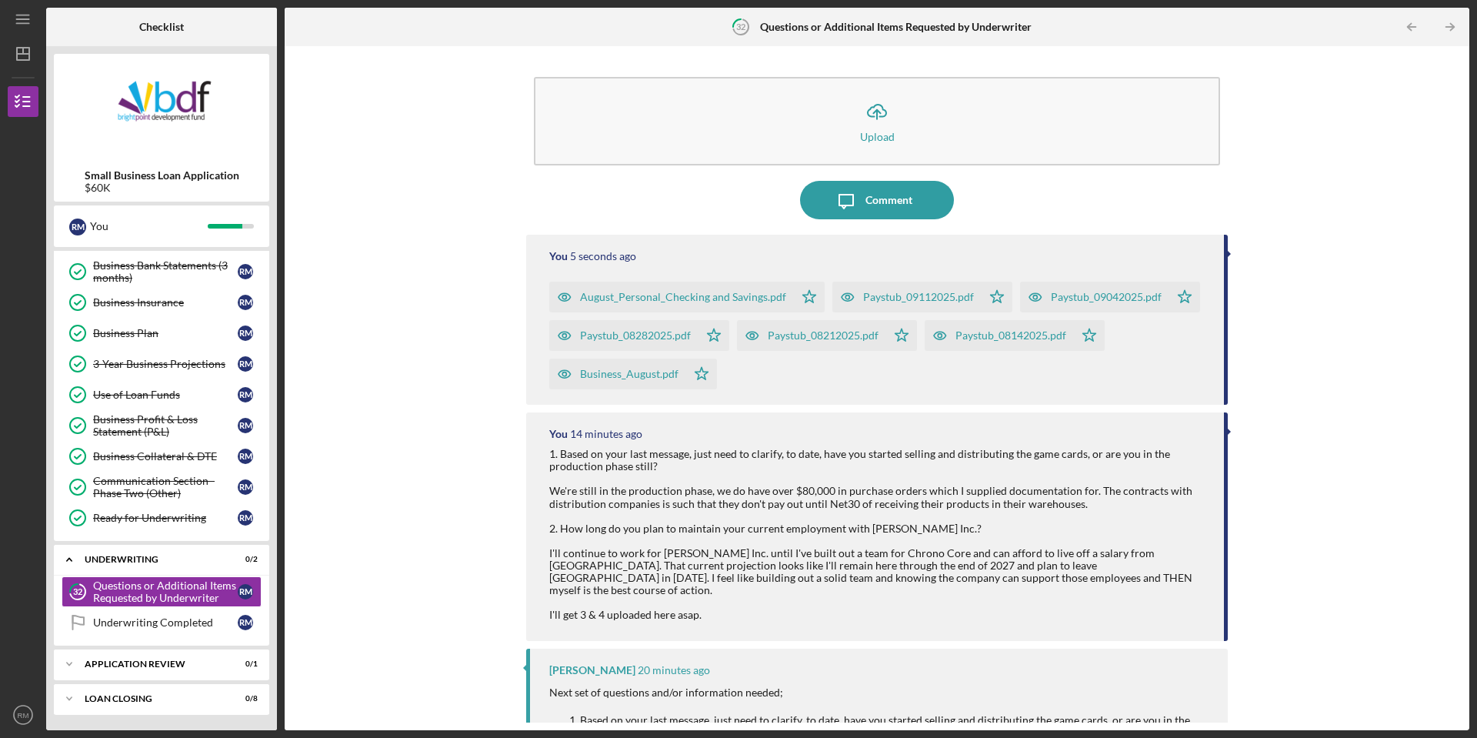
click at [449, 277] on div "Icon/Upload Upload Icon/Message Comment You 5 seconds ago August_Personal_Check…" at bounding box center [876, 388] width 1169 height 669
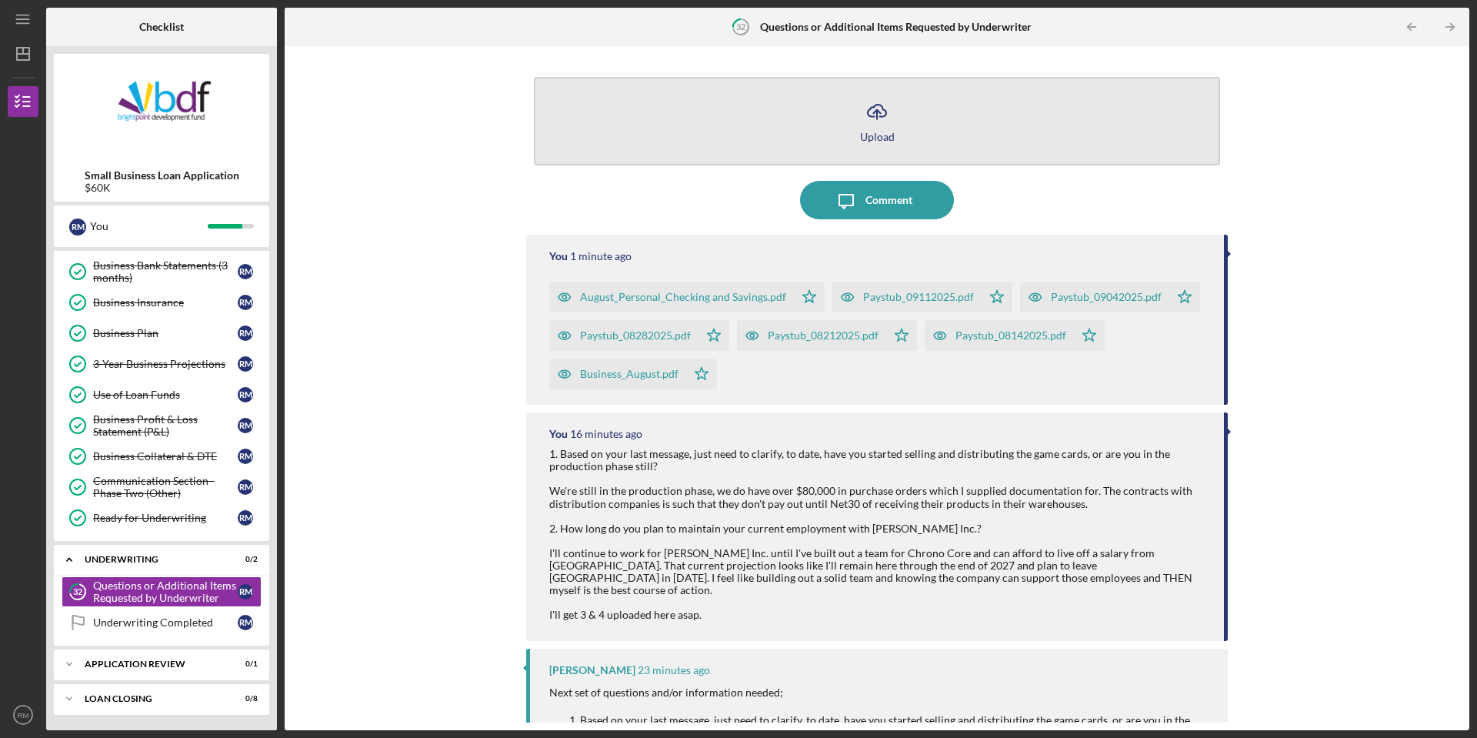
click at [807, 147] on button "Icon/Upload Upload" at bounding box center [877, 121] width 686 height 88
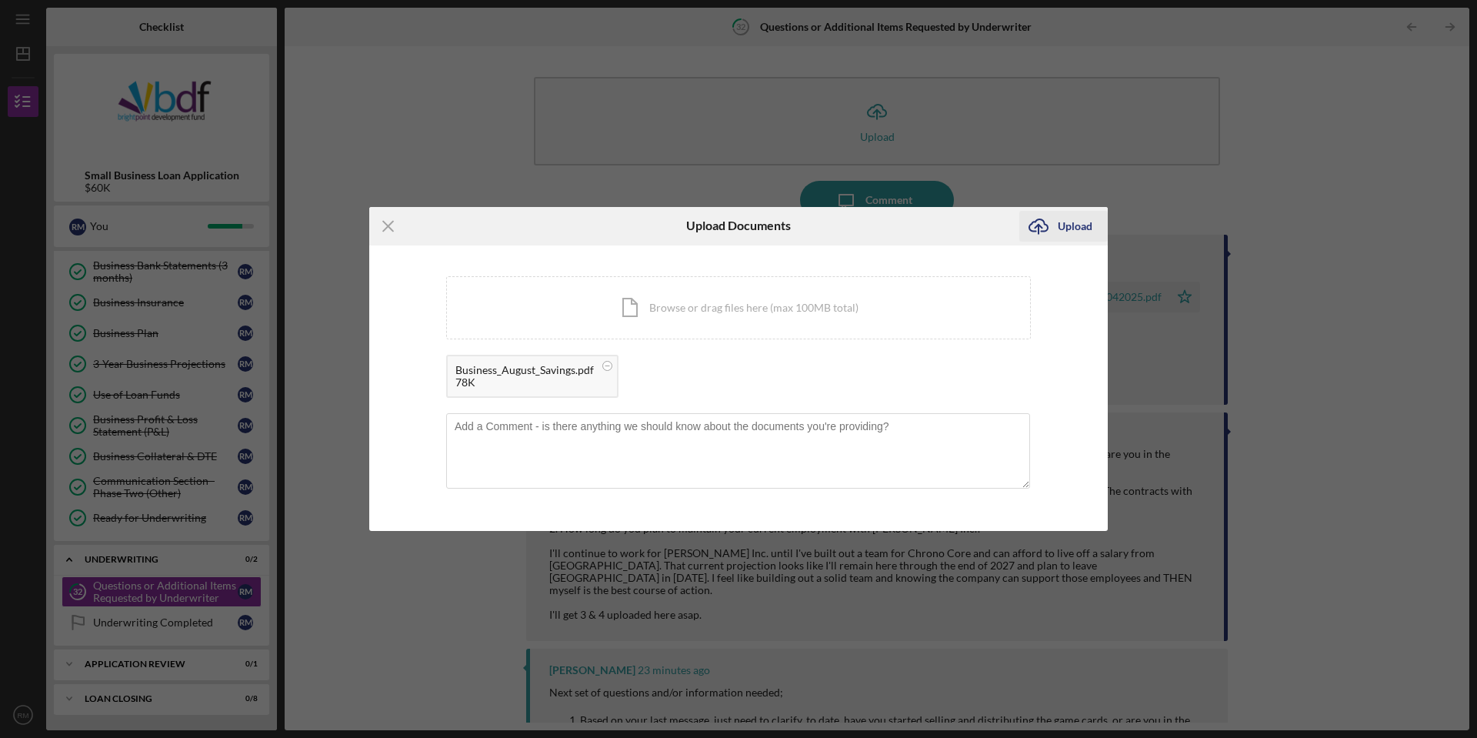
click at [1049, 232] on icon "Icon/Upload" at bounding box center [1038, 226] width 38 height 38
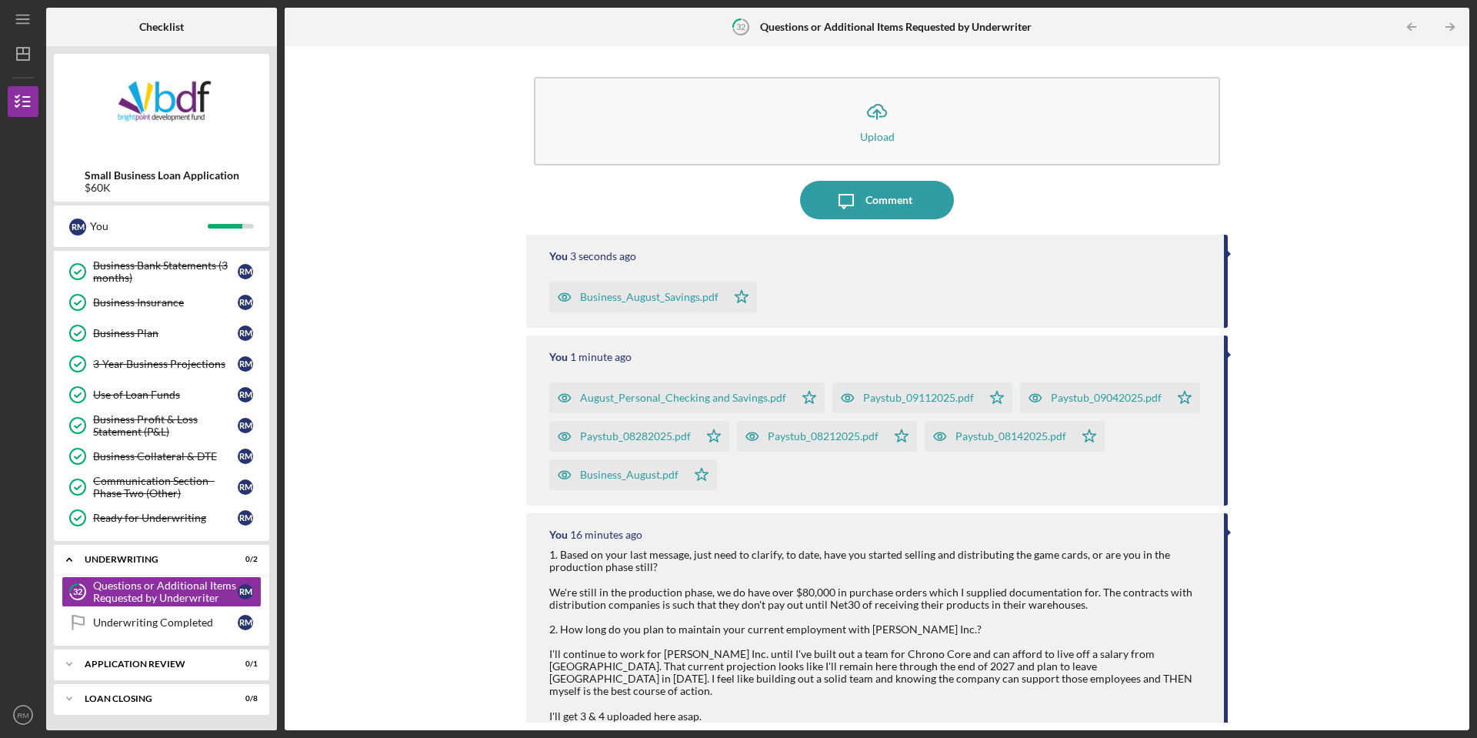
click at [1311, 180] on div "Icon/Upload Upload Icon/Message Comment You 3 seconds ago Business_August_Savin…" at bounding box center [876, 388] width 1169 height 669
click at [1278, 127] on div "Icon/Upload Upload Icon/Message Comment You 9 seconds ago Business_August_Savin…" at bounding box center [876, 388] width 1169 height 669
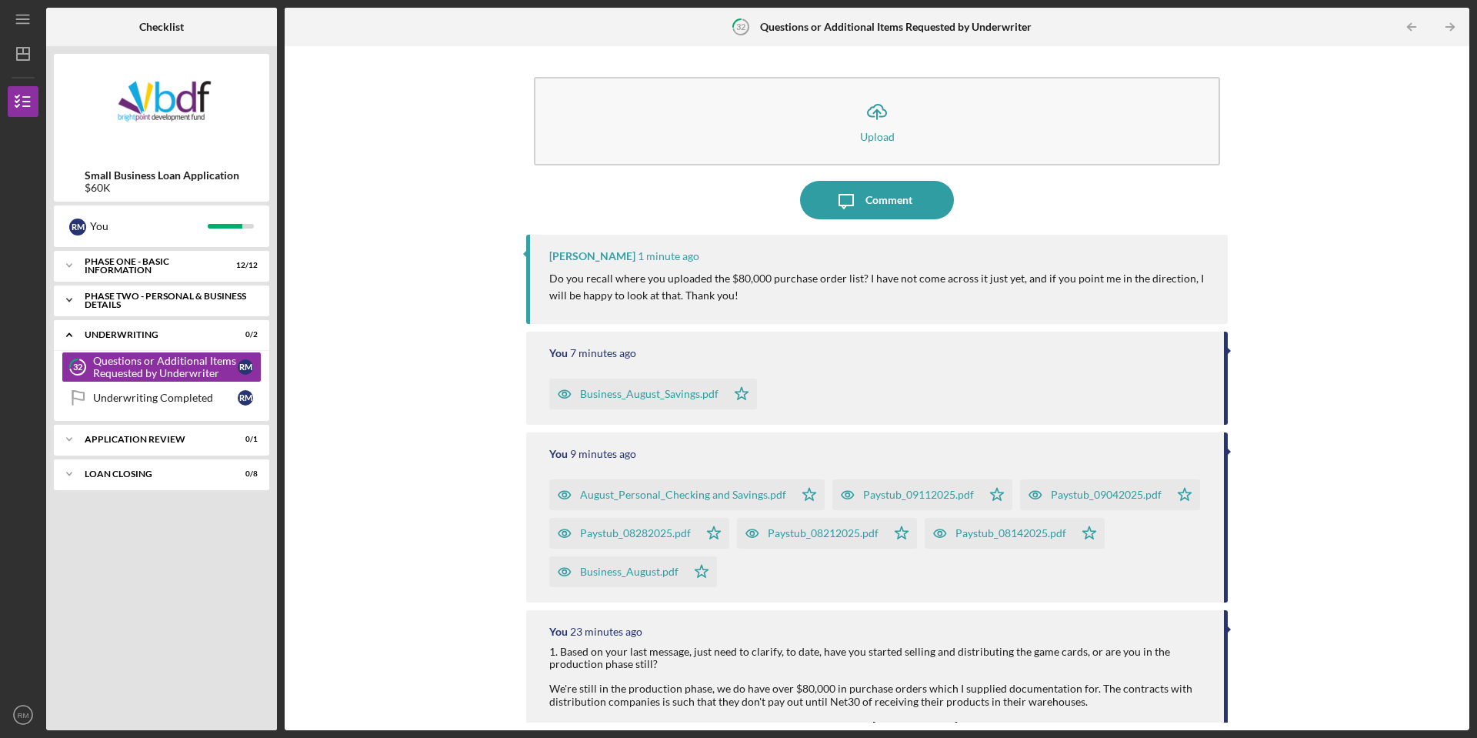
click at [122, 301] on div "PHASE TWO - PERSONAL & BUSINESS DETAILS" at bounding box center [167, 301] width 165 height 18
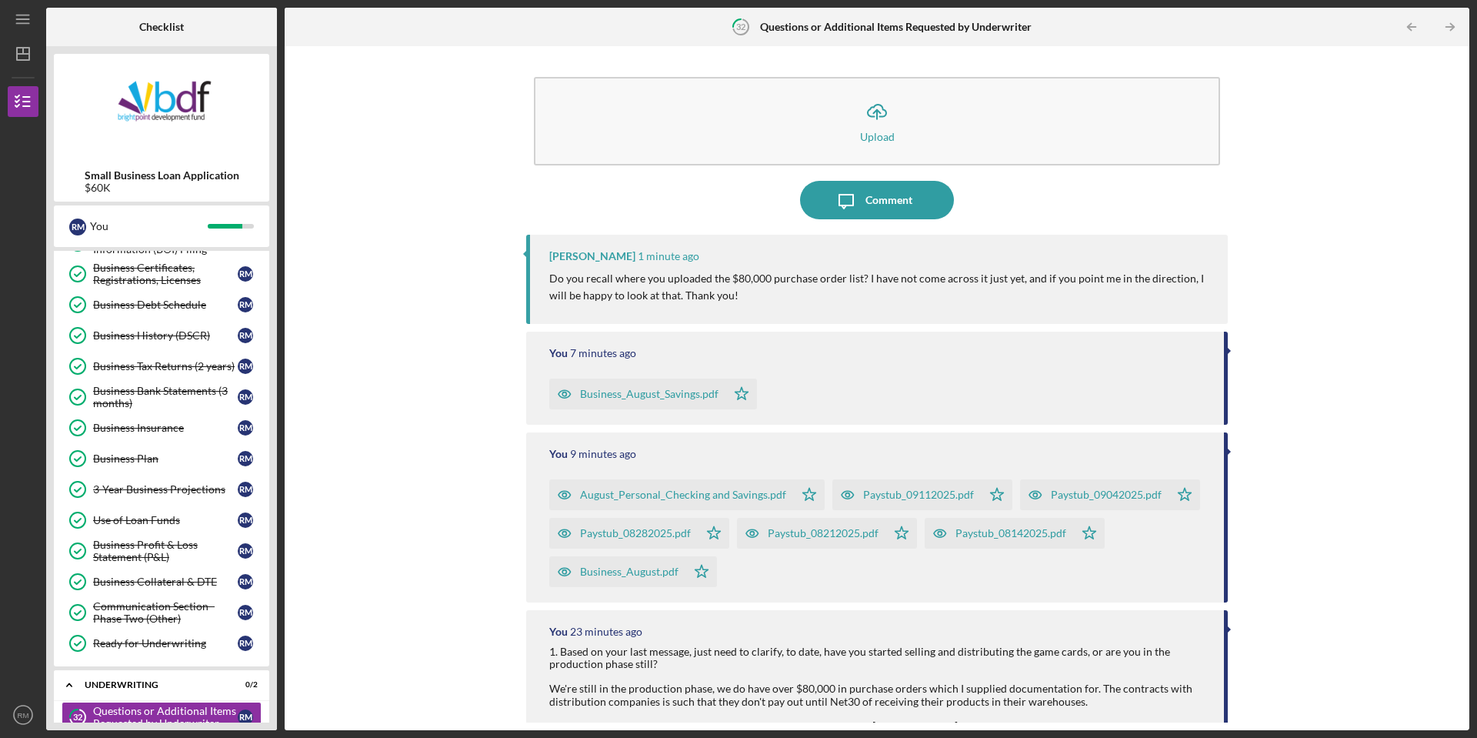
scroll to position [430, 0]
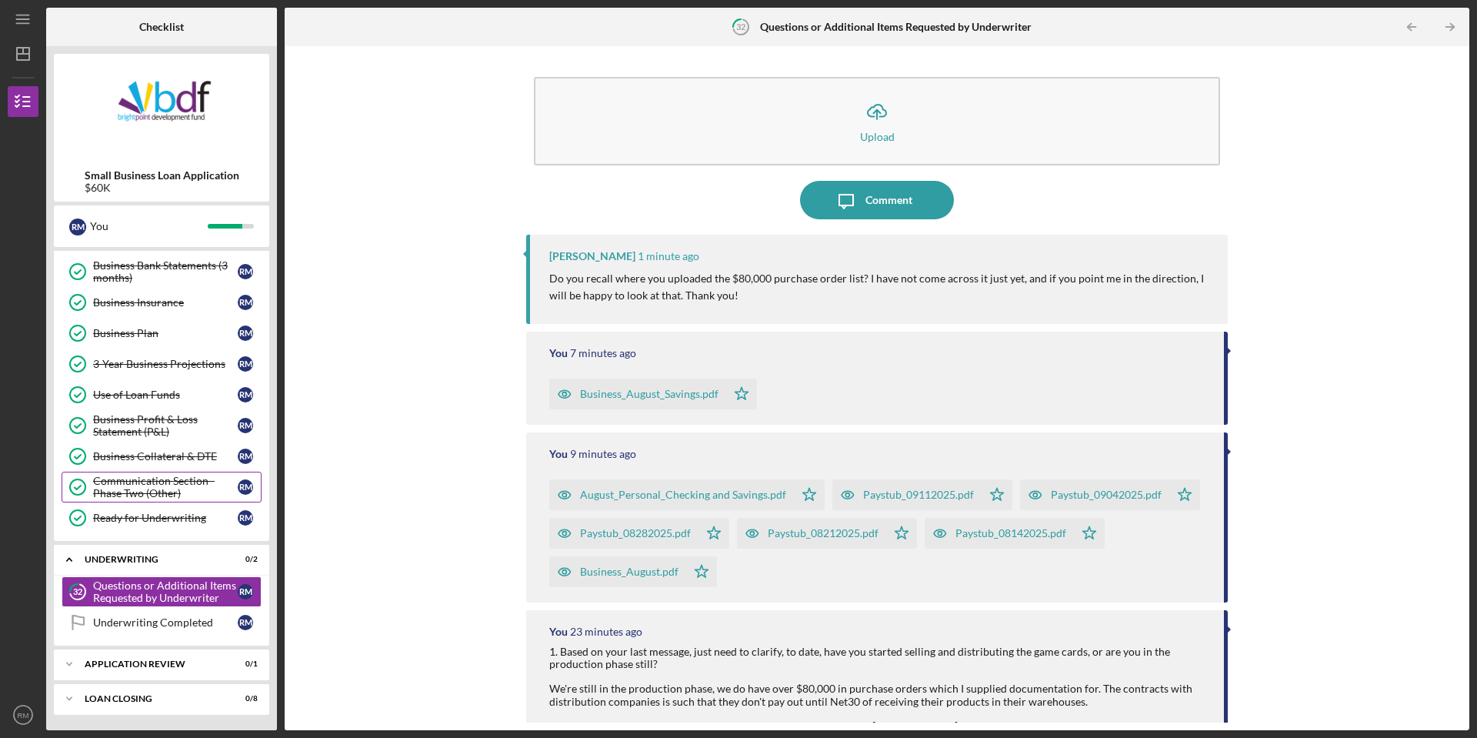
click at [149, 485] on div "Communication Section - Phase Two (Other)" at bounding box center [165, 487] width 145 height 25
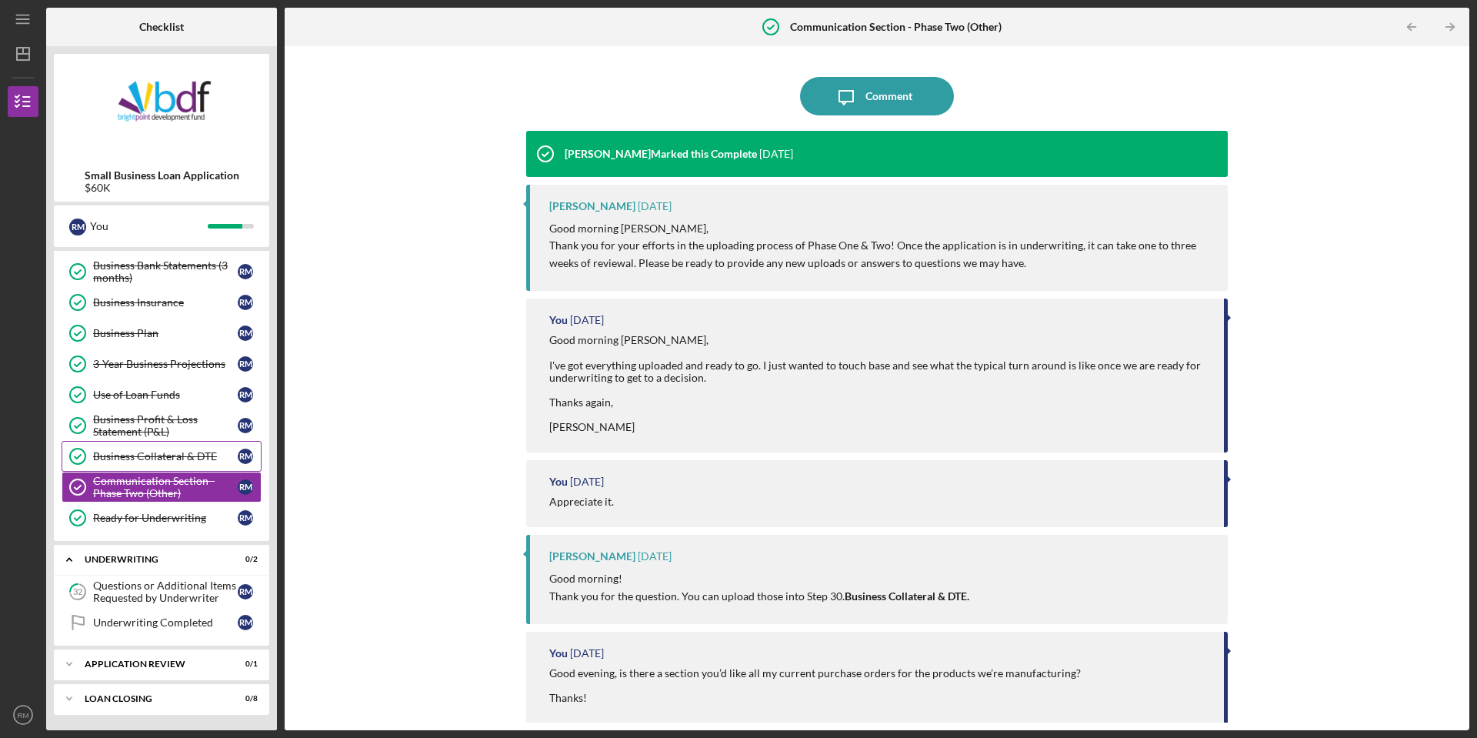
click at [167, 452] on div "Business Collateral & DTE" at bounding box center [165, 456] width 145 height 12
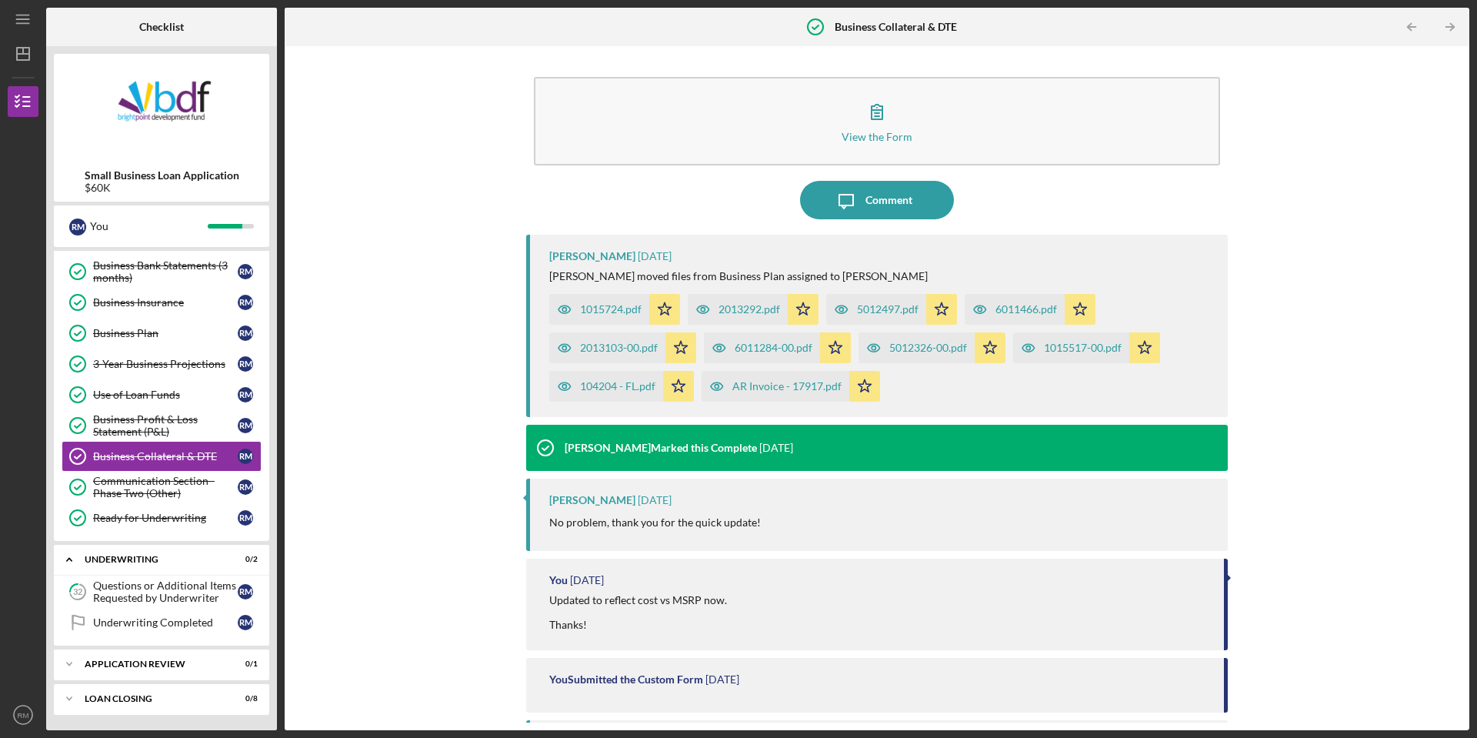
click at [564, 308] on icon "button" at bounding box center [564, 310] width 4 height 4
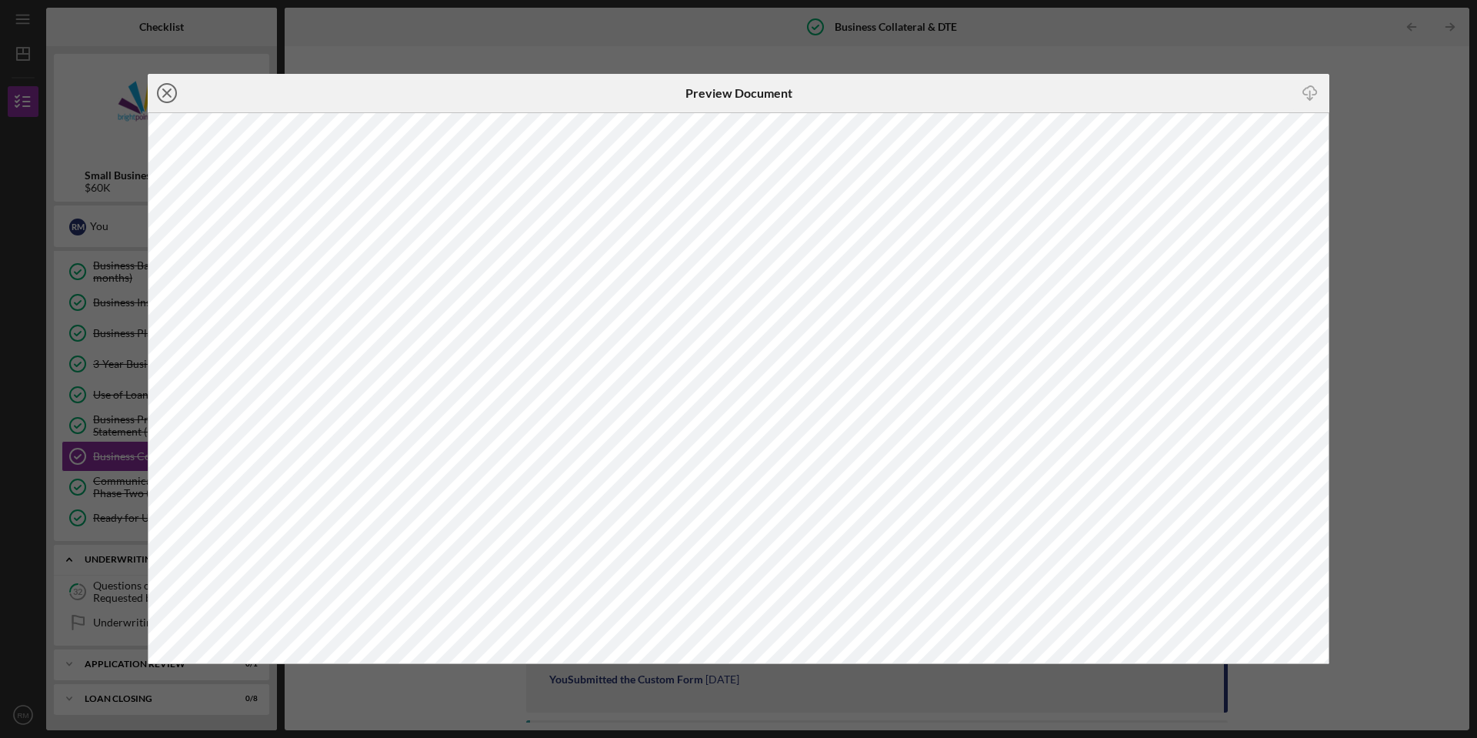
click at [164, 89] on line at bounding box center [167, 93] width 8 height 8
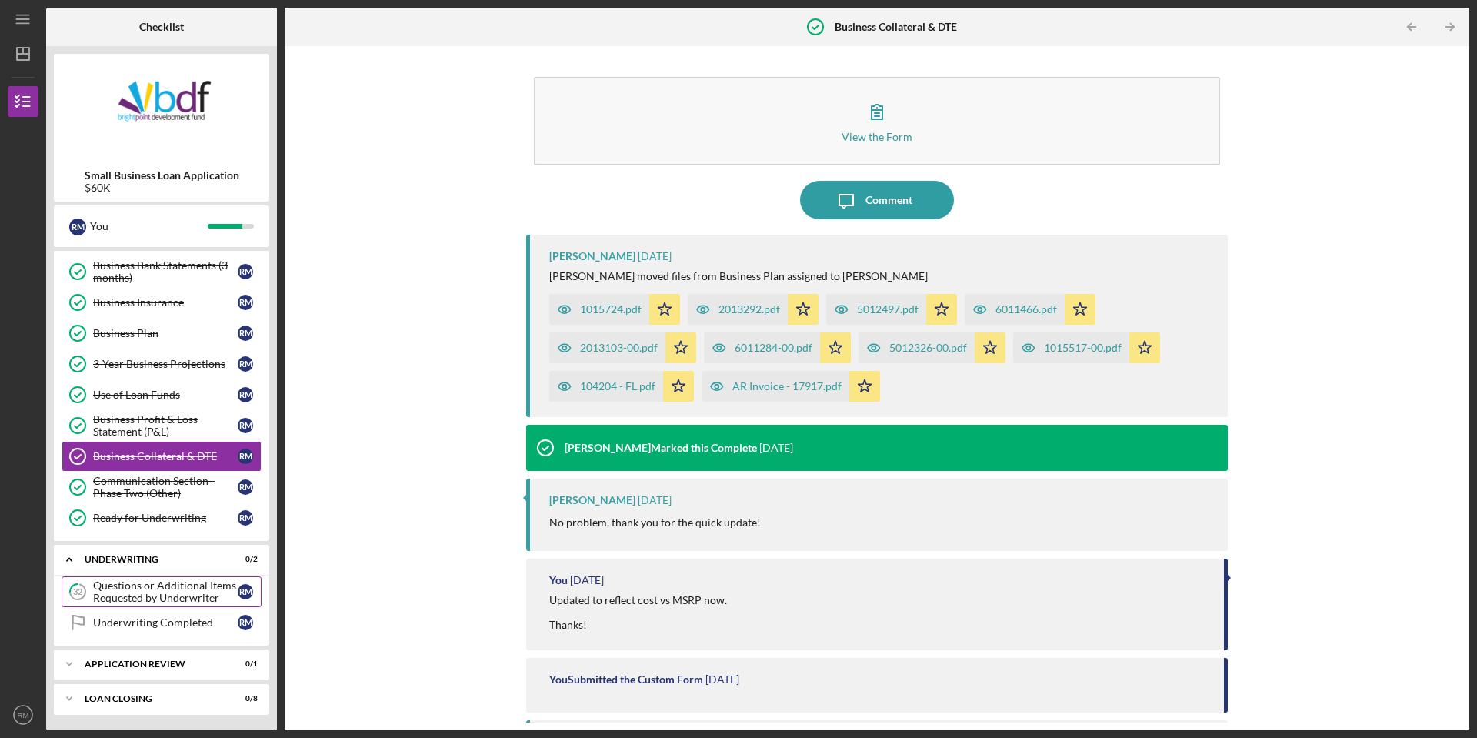
click at [147, 591] on div "Questions or Additional Items Requested by Underwriter" at bounding box center [165, 591] width 145 height 25
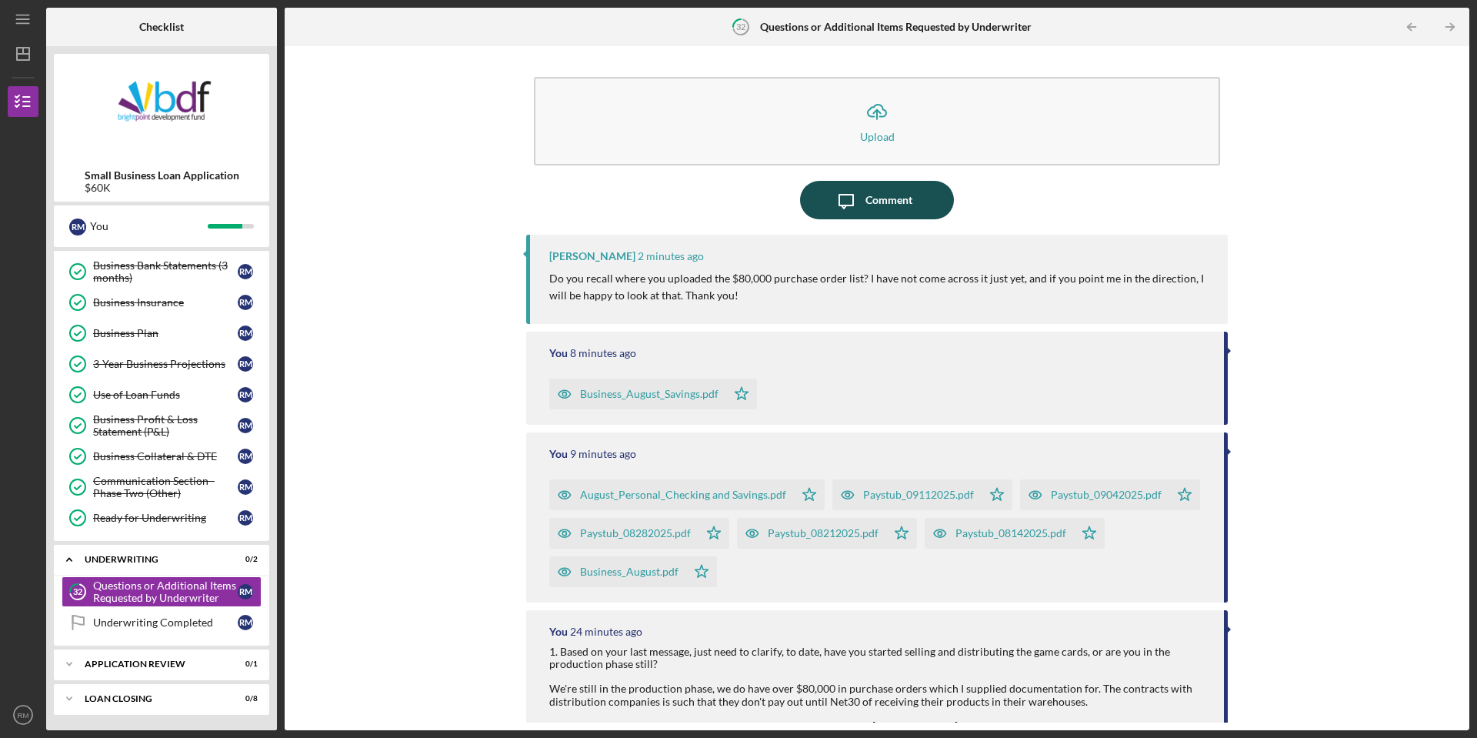
click at [899, 201] on div "Comment" at bounding box center [889, 200] width 47 height 38
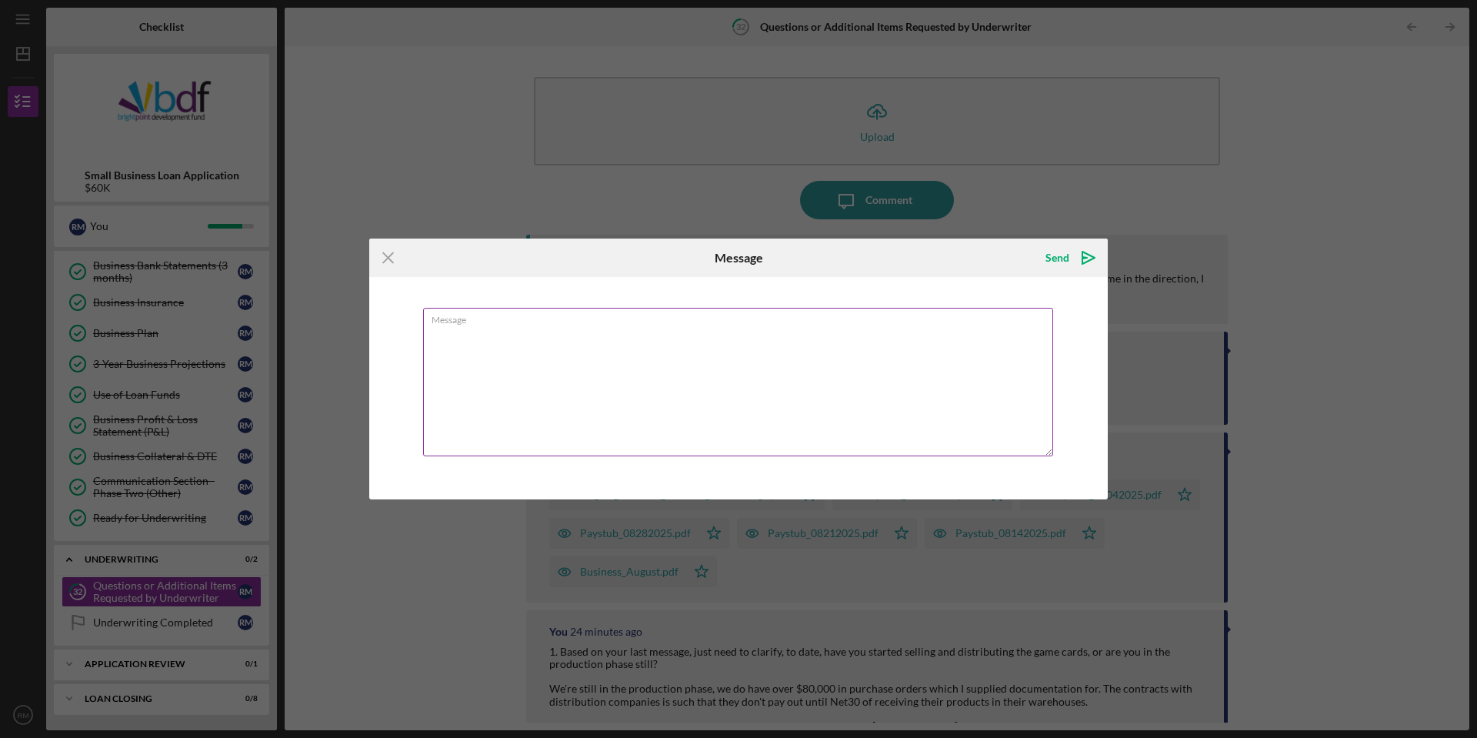
click at [446, 341] on textarea "Message" at bounding box center [738, 382] width 630 height 148
click at [686, 333] on textarea "That's all in the phase 2 business collateral" at bounding box center [738, 382] width 630 height 148
click at [781, 332] on textarea "That's all in the phase 2 business collateral & DTE upload section" at bounding box center [738, 382] width 630 height 148
type textarea "That's all in the phase 2 business collateral & DTE upload section I believe!"
click at [1050, 260] on div "Send" at bounding box center [1058, 257] width 24 height 31
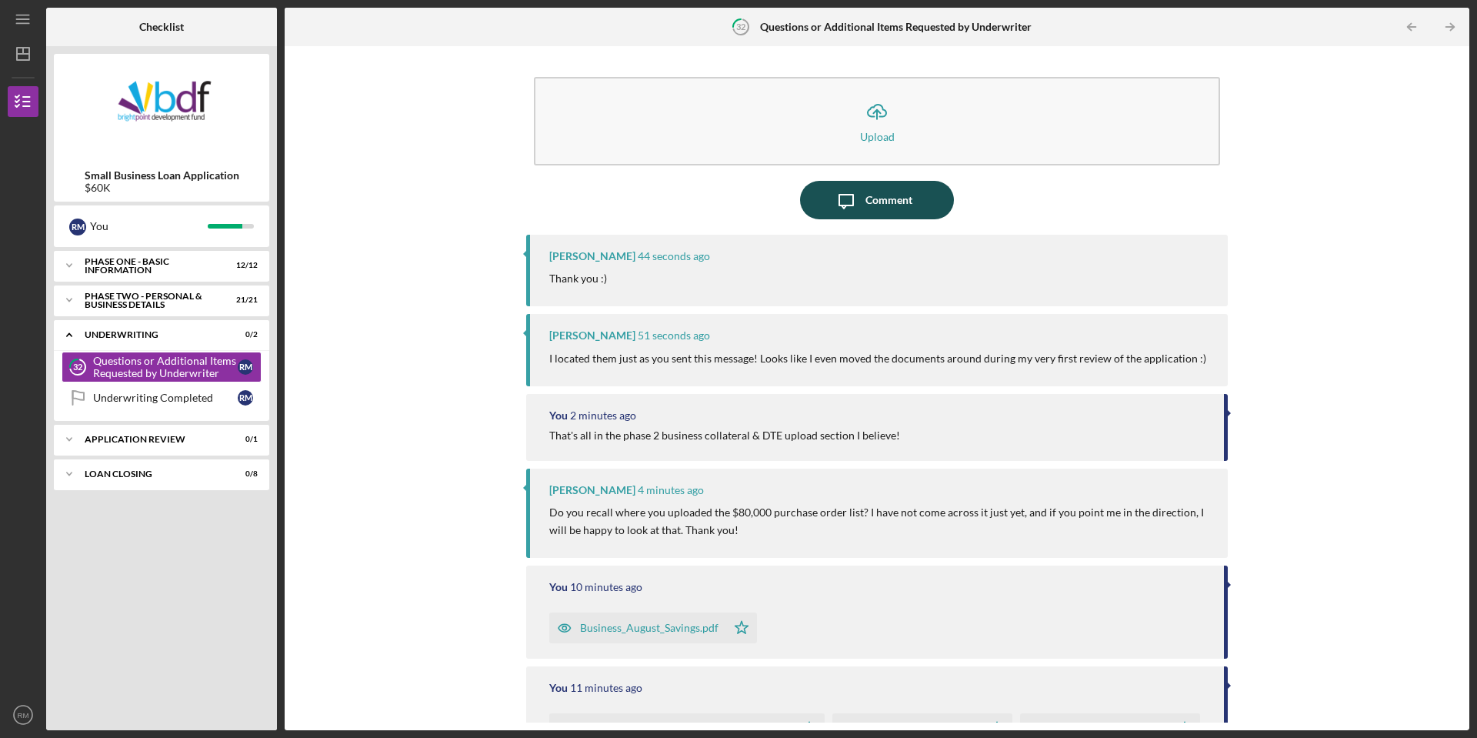
click at [866, 192] on div "Comment" at bounding box center [889, 200] width 47 height 38
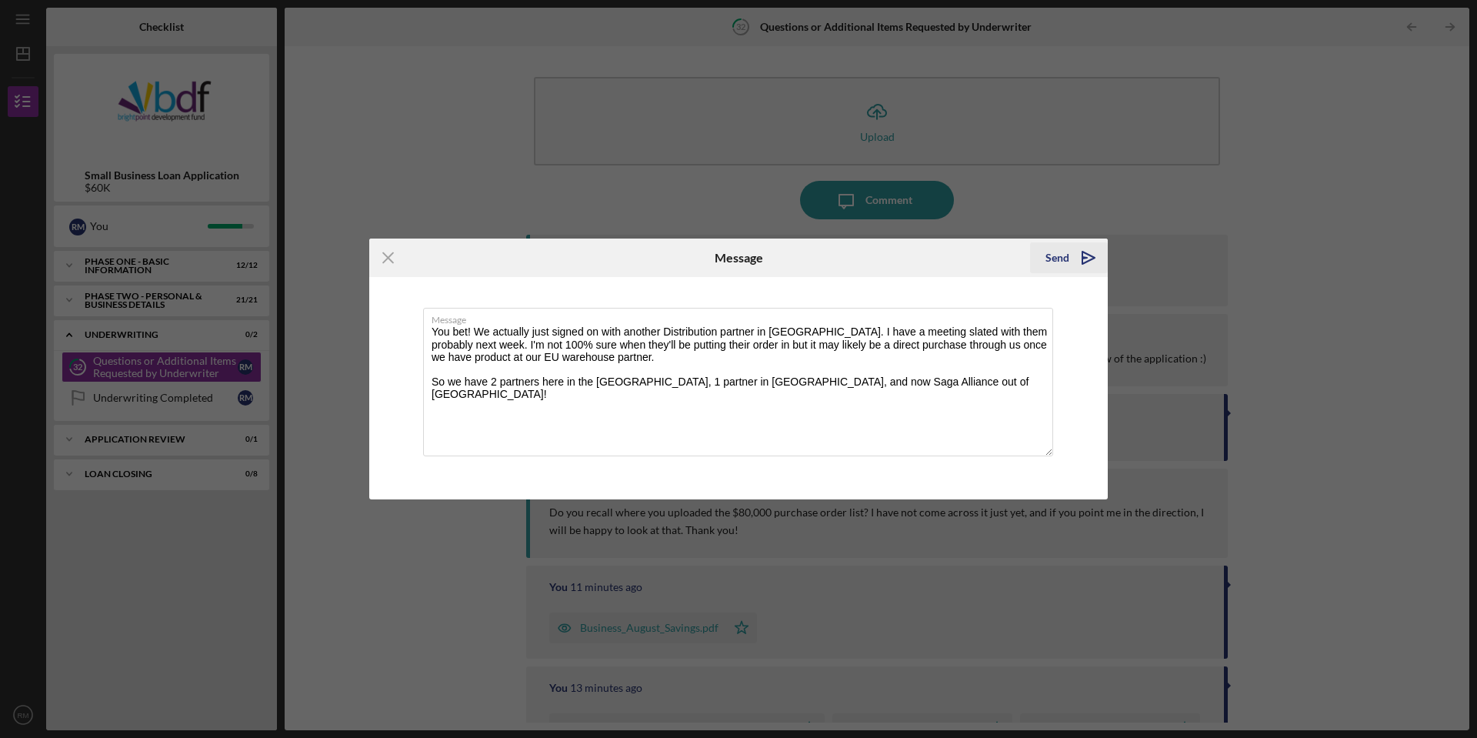
type textarea "You bet! We actually just signed on with another Distribution partner in [GEOGR…"
click at [1080, 255] on icon "Icon/icon-invite-send" at bounding box center [1088, 258] width 38 height 38
